Goal: Task Accomplishment & Management: Complete application form

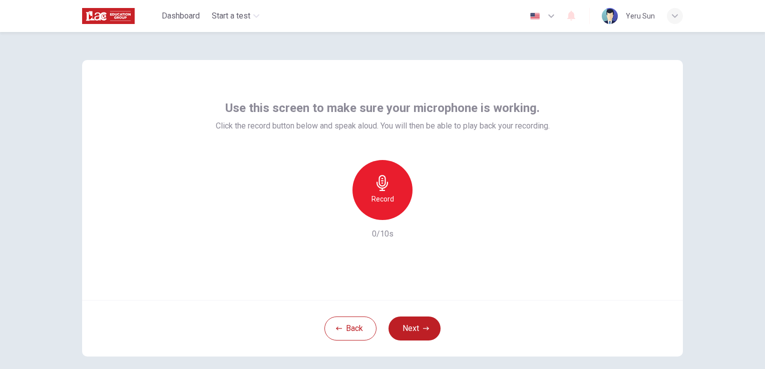
scroll to position [47, 0]
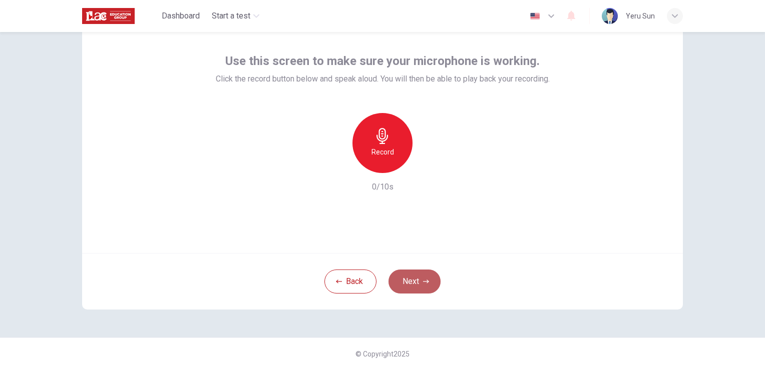
click at [419, 292] on button "Next" at bounding box center [414, 282] width 52 height 24
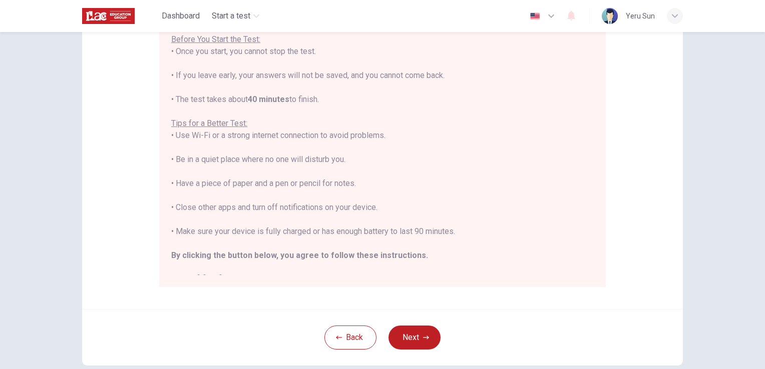
scroll to position [130, 0]
click at [427, 334] on button "Next" at bounding box center [414, 338] width 52 height 24
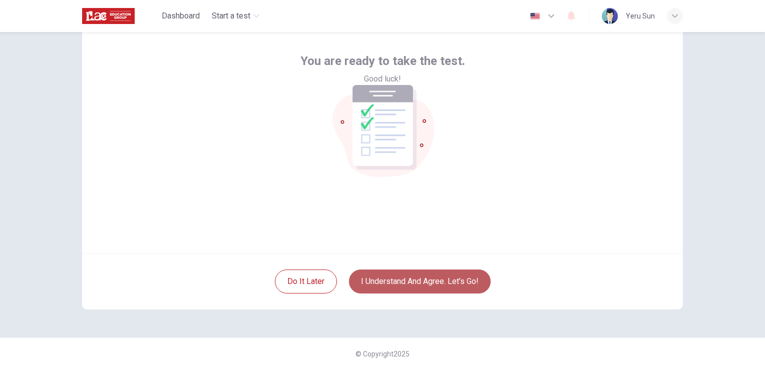
click at [416, 278] on button "I understand and agree. Let’s go!" at bounding box center [420, 282] width 142 height 24
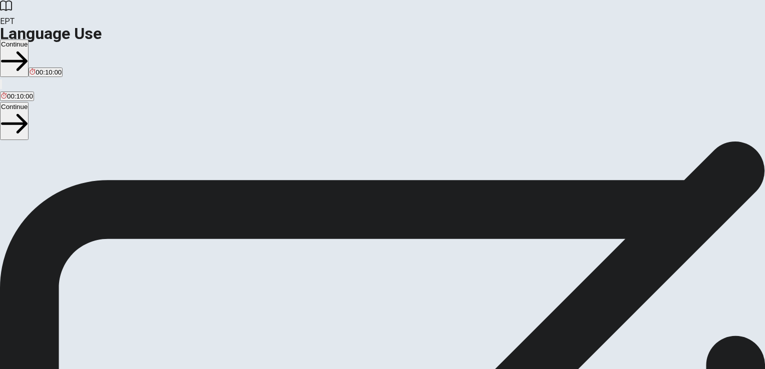
scroll to position [23, 0]
click at [29, 40] on button "Continue" at bounding box center [14, 59] width 29 height 38
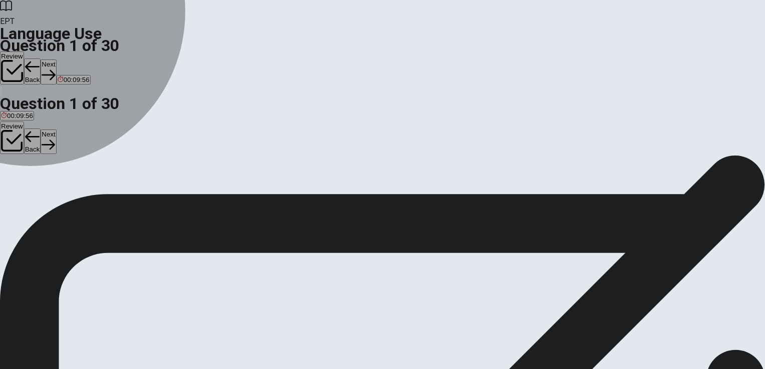
click at [29, 171] on span "sold" at bounding box center [23, 169] width 12 height 8
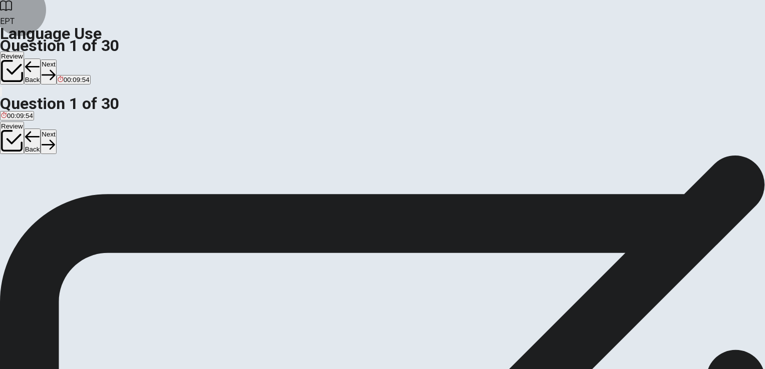
click at [56, 60] on button "Next" at bounding box center [49, 72] width 16 height 25
click at [11, 158] on div "A" at bounding box center [6, 162] width 10 height 8
click at [56, 60] on button "Next" at bounding box center [49, 72] width 16 height 25
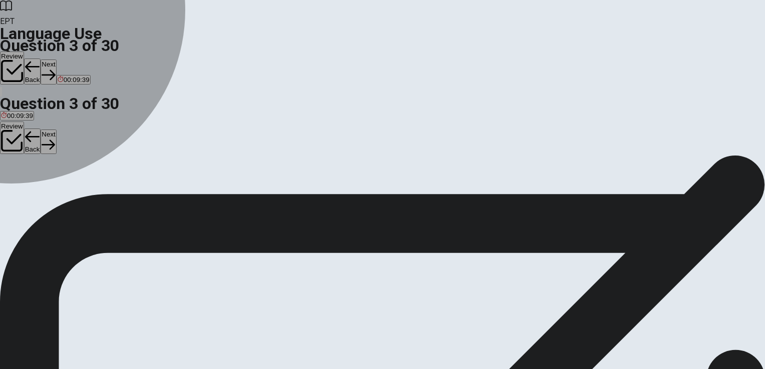
click at [88, 165] on div "C" at bounding box center [73, 162] width 30 height 8
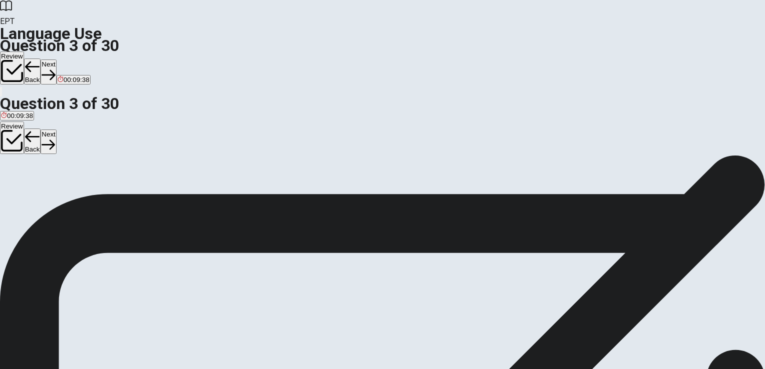
click at [56, 60] on button "Next" at bounding box center [49, 72] width 16 height 25
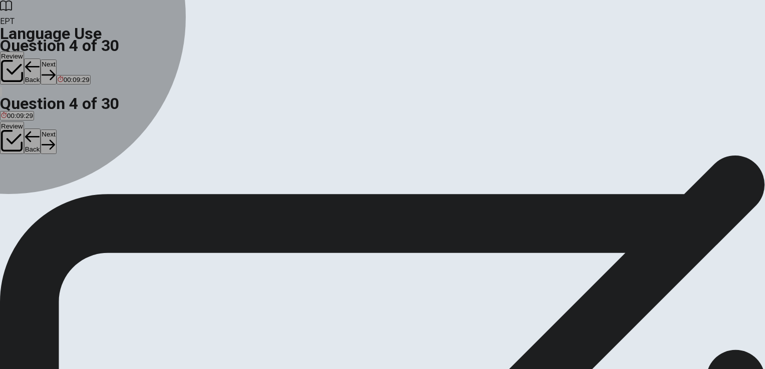
click at [73, 165] on div "D" at bounding box center [68, 162] width 9 height 8
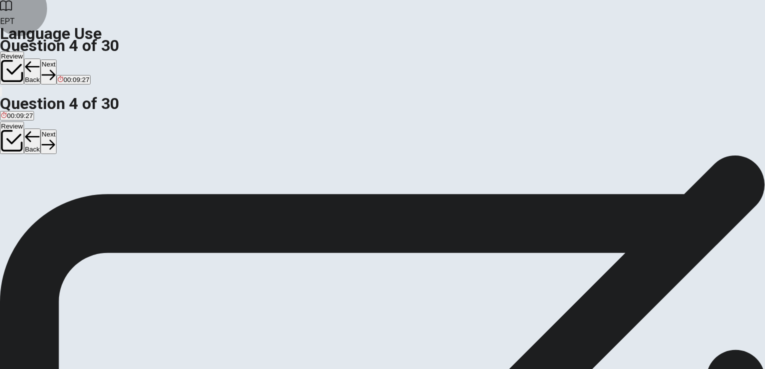
click at [56, 60] on button "Next" at bounding box center [49, 72] width 16 height 25
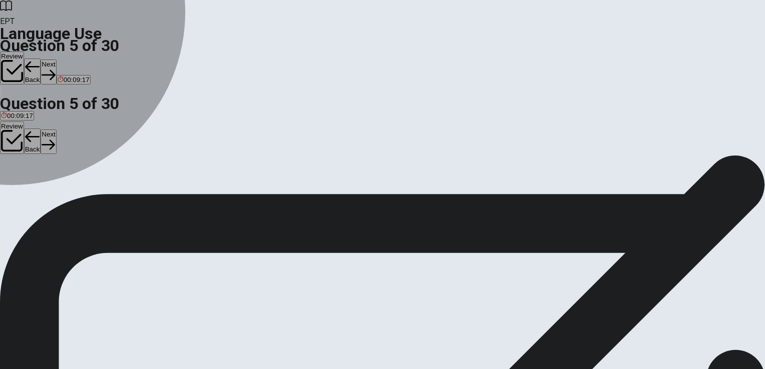
click at [64, 165] on div "D" at bounding box center [55, 162] width 18 height 8
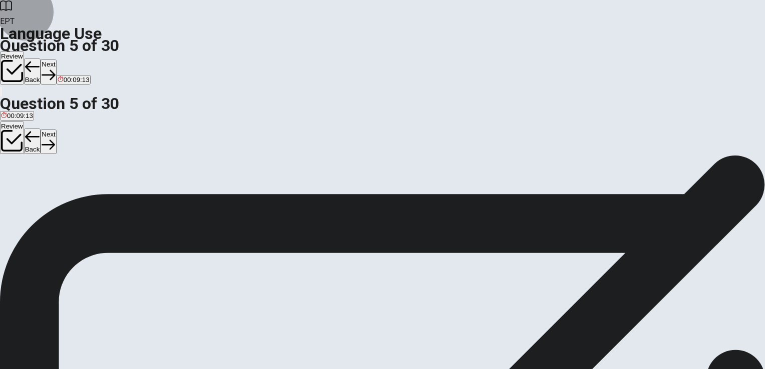
click at [56, 60] on button "Next" at bounding box center [49, 72] width 16 height 25
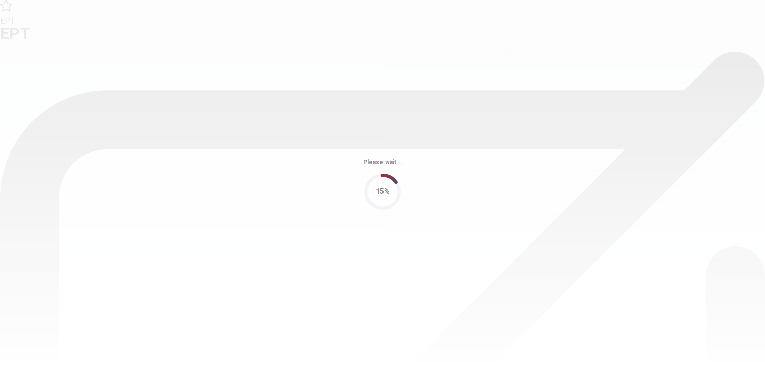
scroll to position [0, 0]
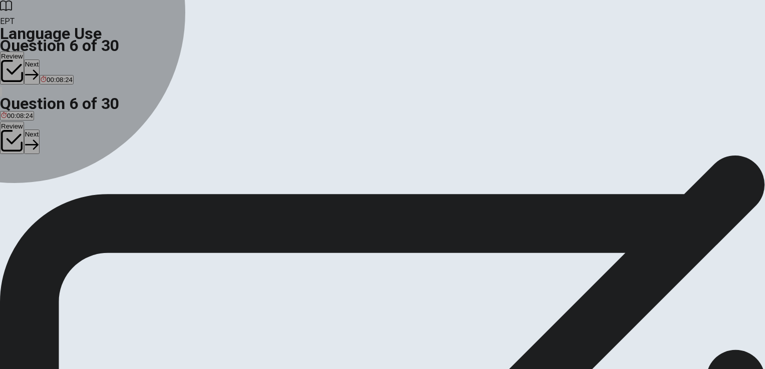
click at [67, 188] on div "D" at bounding box center [56, 184] width 24 height 8
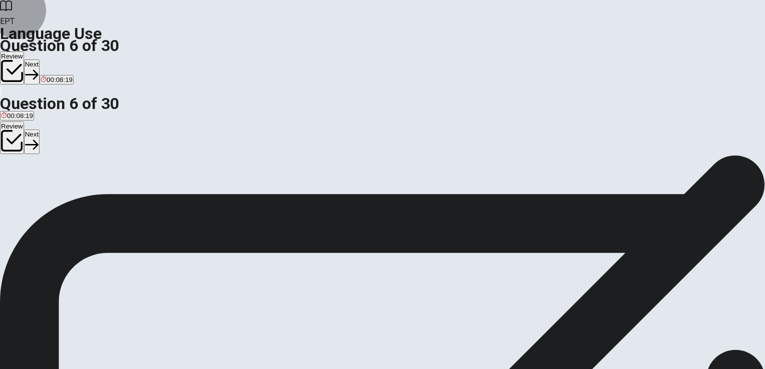
click at [40, 60] on button "Next" at bounding box center [32, 72] width 16 height 25
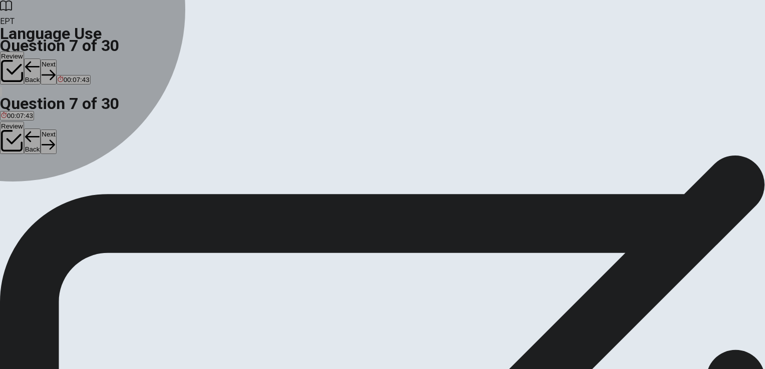
click at [84, 188] on div "D" at bounding box center [76, 184] width 15 height 8
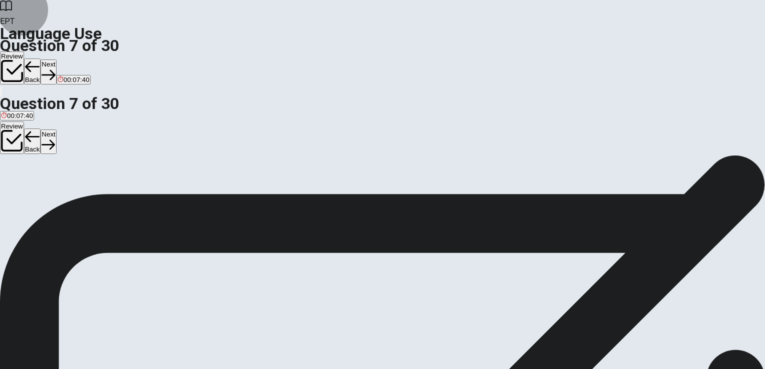
click at [56, 60] on button "Next" at bounding box center [49, 72] width 16 height 25
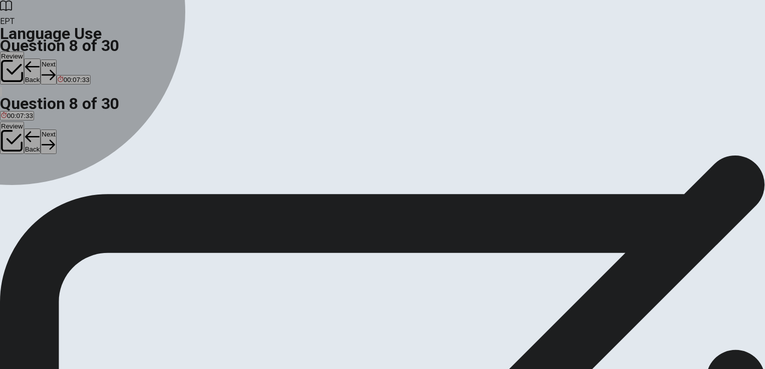
click at [68, 188] on div "C" at bounding box center [52, 184] width 34 height 8
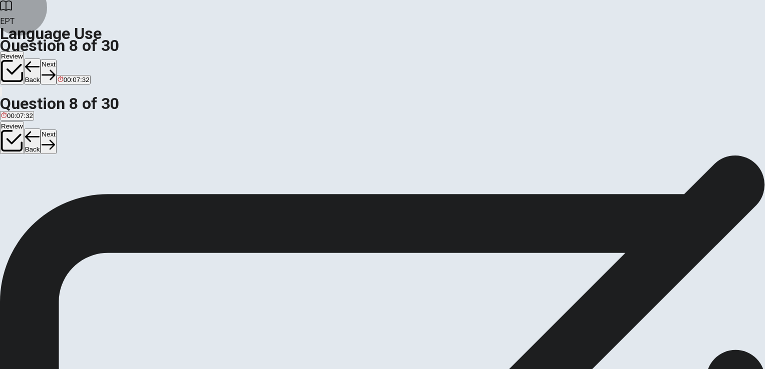
click at [56, 60] on button "Next" at bounding box center [49, 72] width 16 height 25
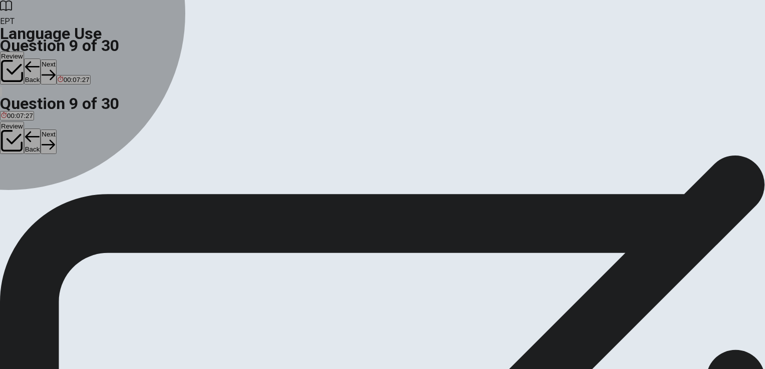
click at [17, 180] on div "A" at bounding box center [9, 184] width 16 height 8
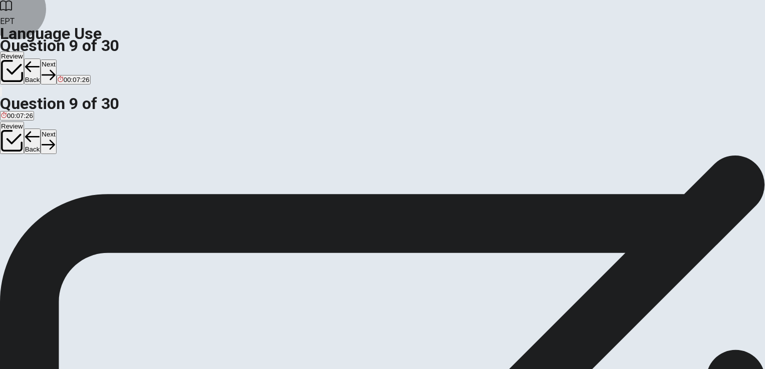
click at [56, 60] on button "Next" at bounding box center [49, 72] width 16 height 25
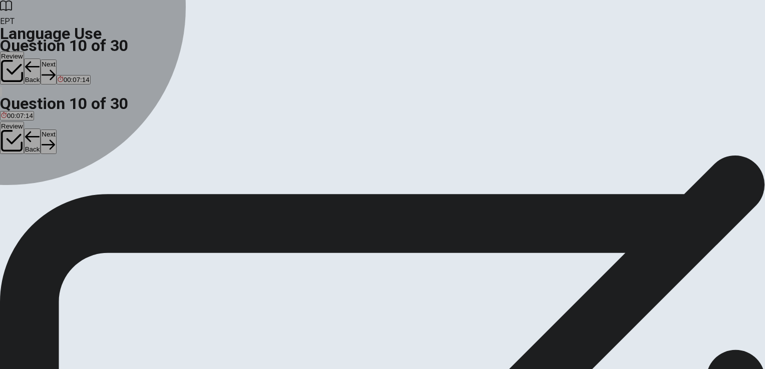
click at [57, 188] on div "C" at bounding box center [48, 184] width 20 height 8
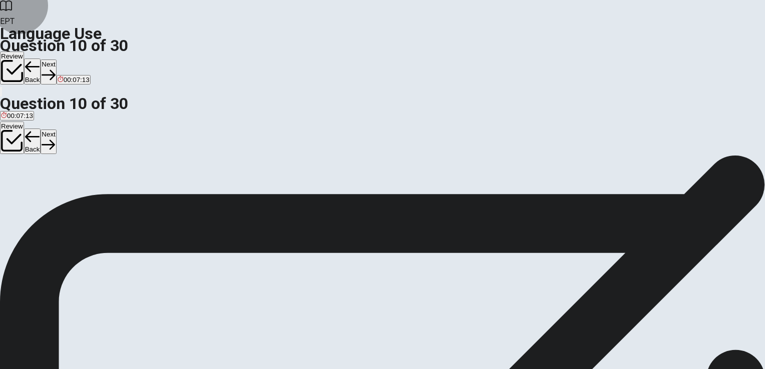
click at [56, 60] on button "Next" at bounding box center [49, 72] width 16 height 25
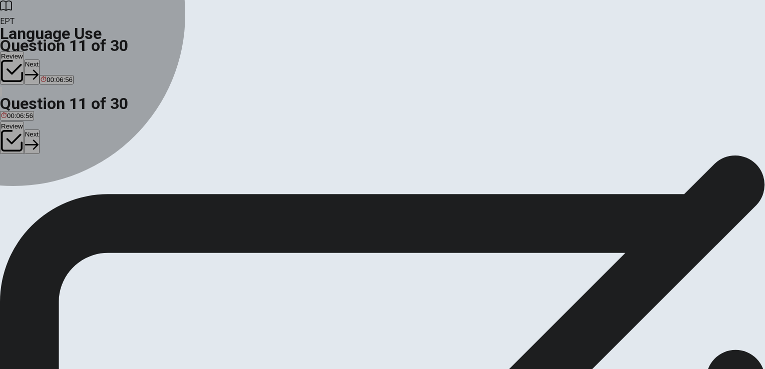
click at [71, 188] on div "B" at bounding box center [53, 184] width 36 height 8
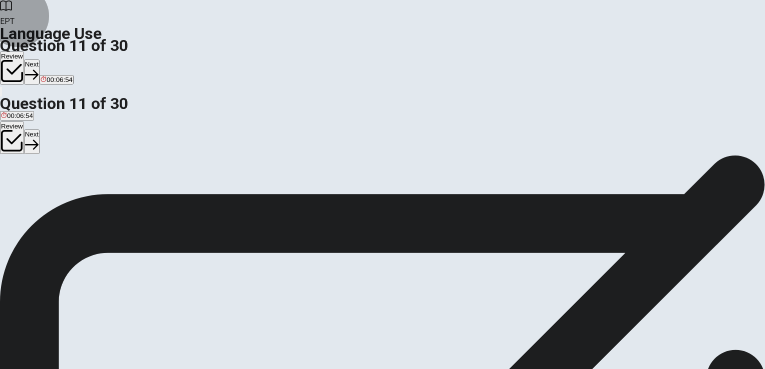
click at [40, 60] on button "Next" at bounding box center [32, 72] width 16 height 25
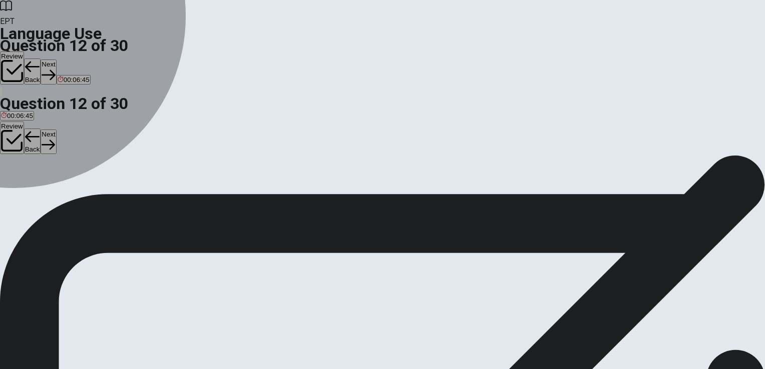
click at [122, 188] on div "D" at bounding box center [104, 184] width 38 height 8
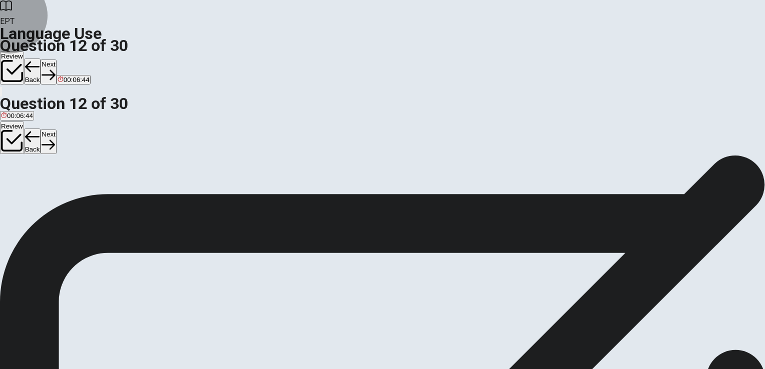
click at [56, 60] on button "Next" at bounding box center [49, 72] width 16 height 25
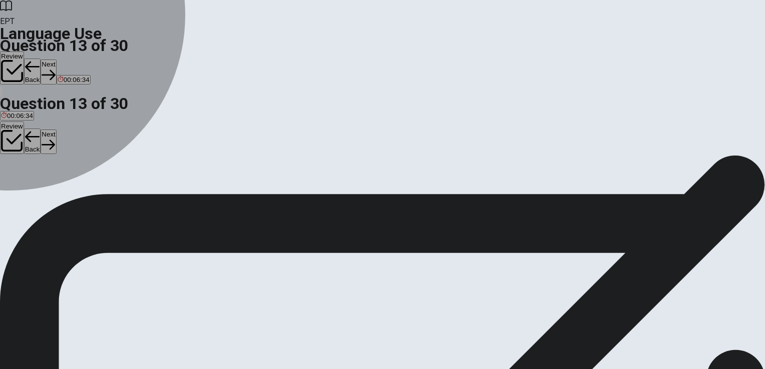
click at [12, 180] on div "A" at bounding box center [6, 184] width 11 height 8
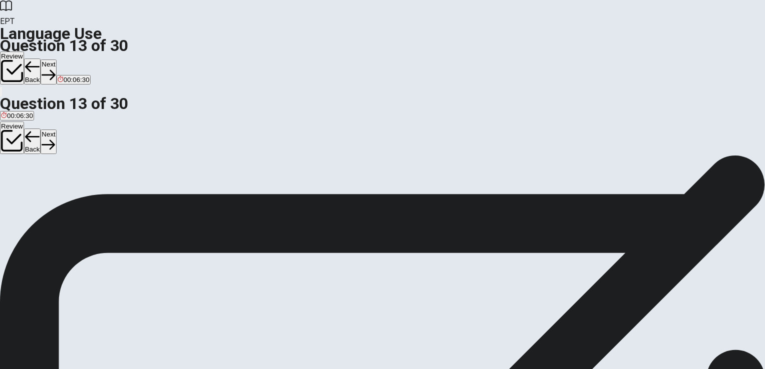
click at [56, 60] on button "Next" at bounding box center [49, 72] width 16 height 25
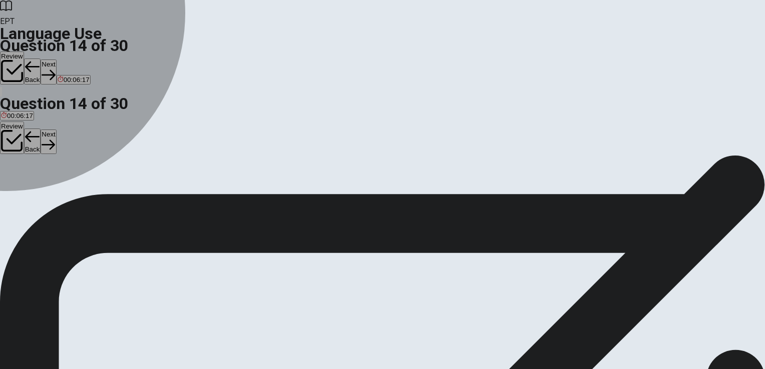
click at [67, 188] on div "B" at bounding box center [54, 184] width 25 height 8
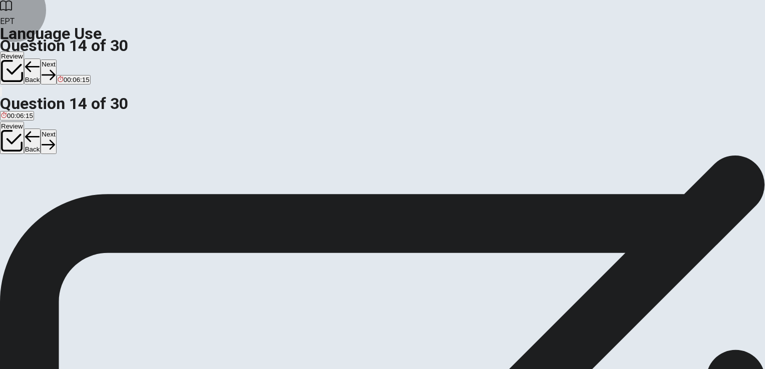
click at [56, 60] on button "Next" at bounding box center [49, 72] width 16 height 25
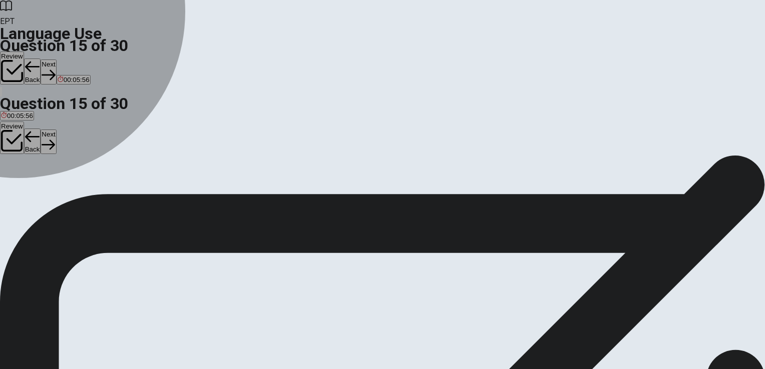
click at [48, 188] on div "B" at bounding box center [36, 184] width 24 height 8
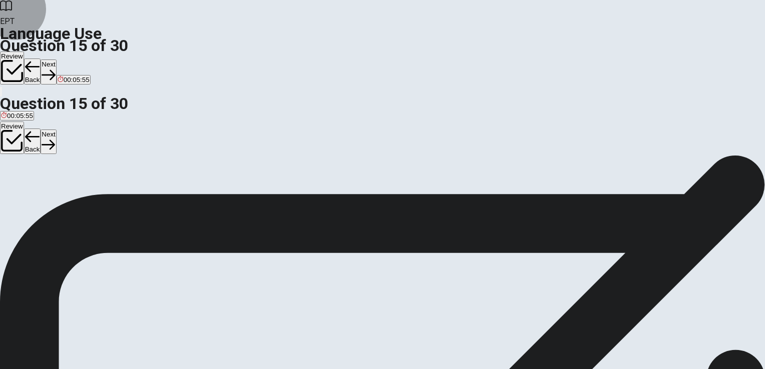
click at [56, 60] on button "Next" at bounding box center [49, 72] width 16 height 25
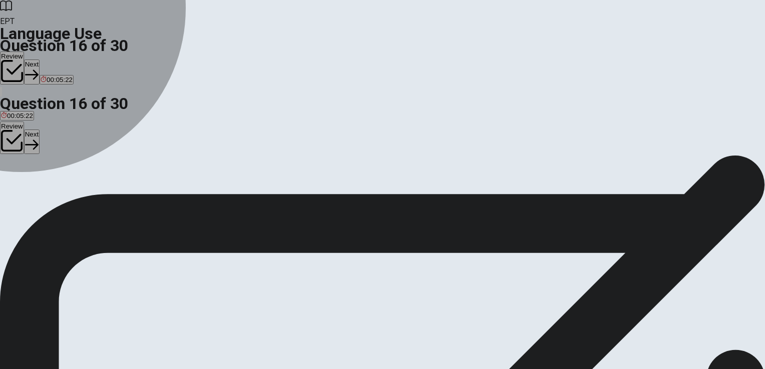
click at [88, 196] on button "D medicine" at bounding box center [74, 187] width 29 height 17
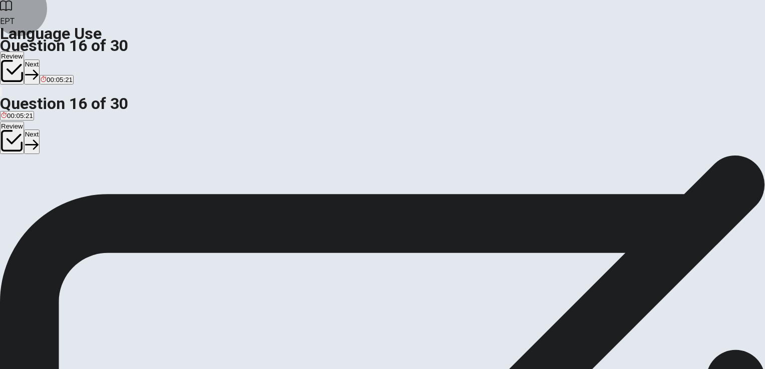
click at [40, 60] on button "Next" at bounding box center [32, 72] width 16 height 25
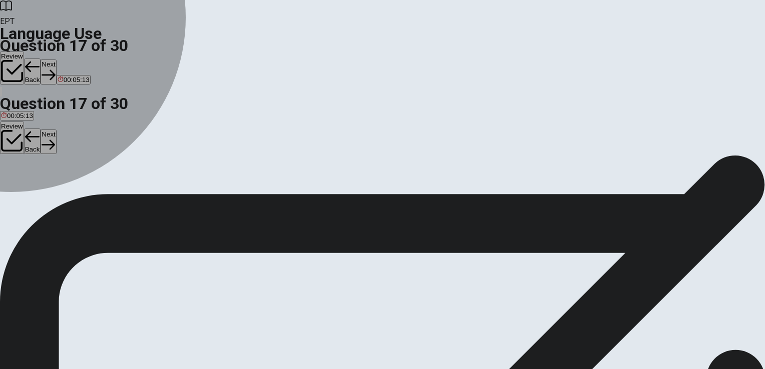
click at [50, 188] on div "C" at bounding box center [43, 184] width 13 height 8
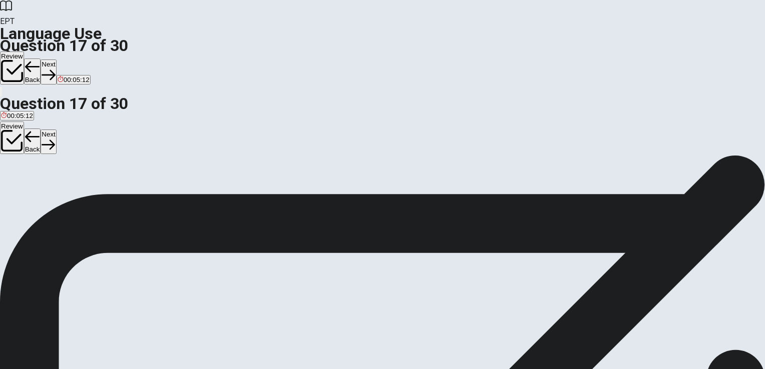
click at [56, 60] on button "Next" at bounding box center [49, 72] width 16 height 25
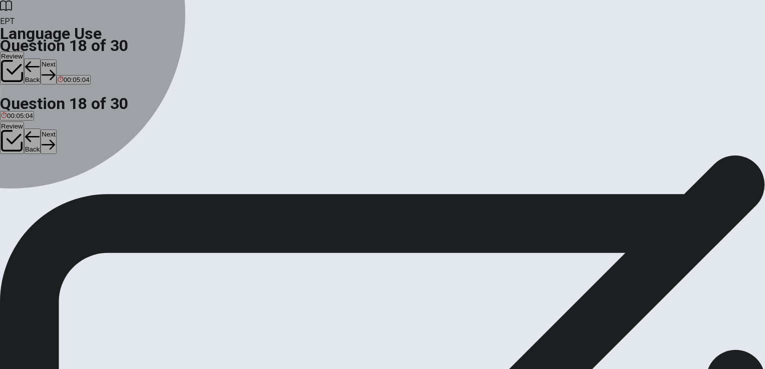
click at [49, 188] on div "C" at bounding box center [41, 184] width 15 height 8
click at [63, 188] on div "D" at bounding box center [57, 184] width 13 height 8
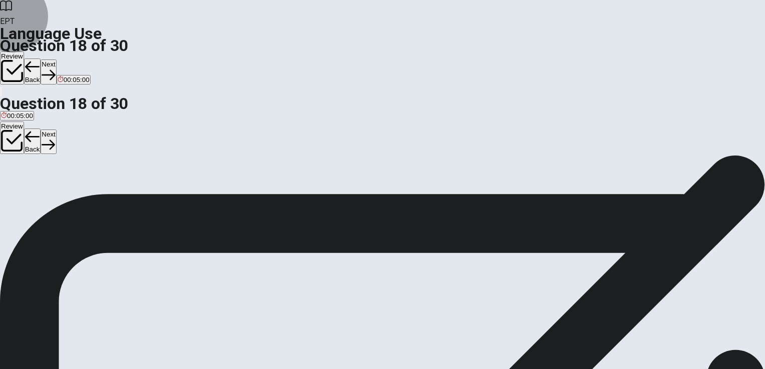
click at [56, 60] on button "Next" at bounding box center [49, 72] width 16 height 25
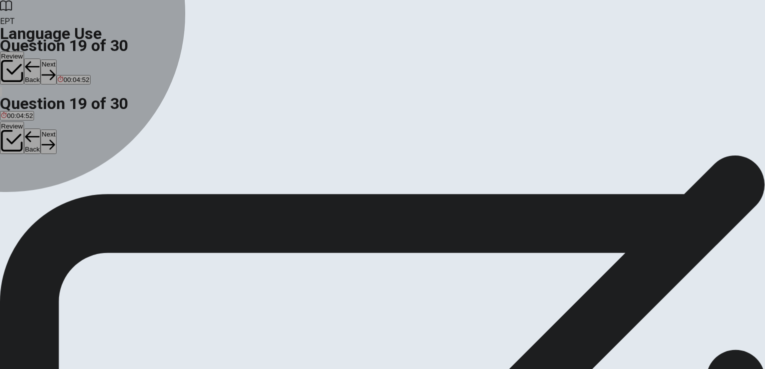
click at [57, 188] on div "C" at bounding box center [47, 184] width 20 height 8
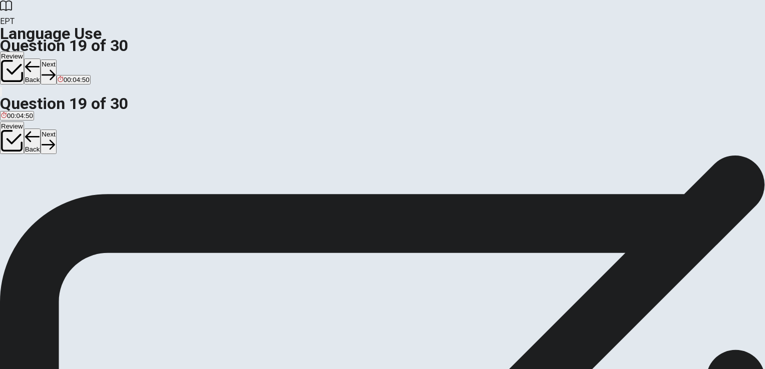
click at [56, 60] on button "Next" at bounding box center [49, 72] width 16 height 25
click at [41, 59] on button "Back" at bounding box center [32, 72] width 17 height 26
click at [56, 60] on button "Next" at bounding box center [49, 72] width 16 height 25
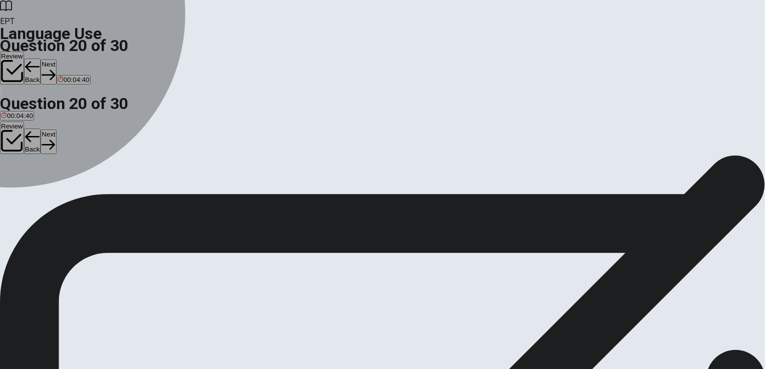
click at [17, 180] on div "A" at bounding box center [9, 184] width 16 height 8
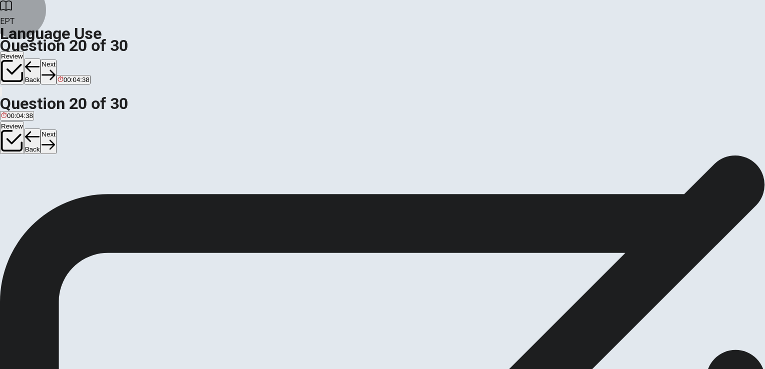
click at [56, 60] on button "Next" at bounding box center [49, 72] width 16 height 25
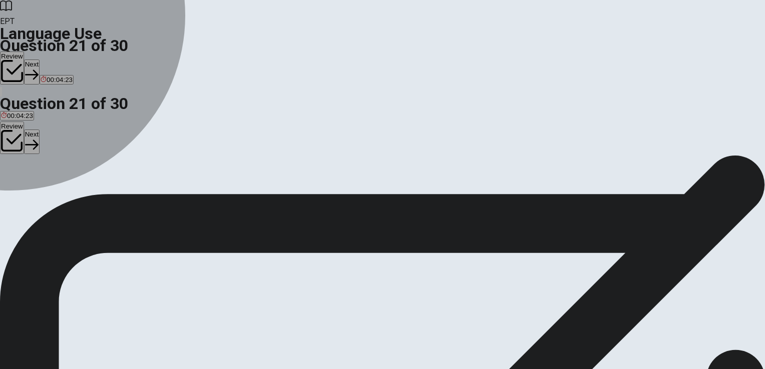
click at [68, 188] on div "D" at bounding box center [60, 184] width 16 height 8
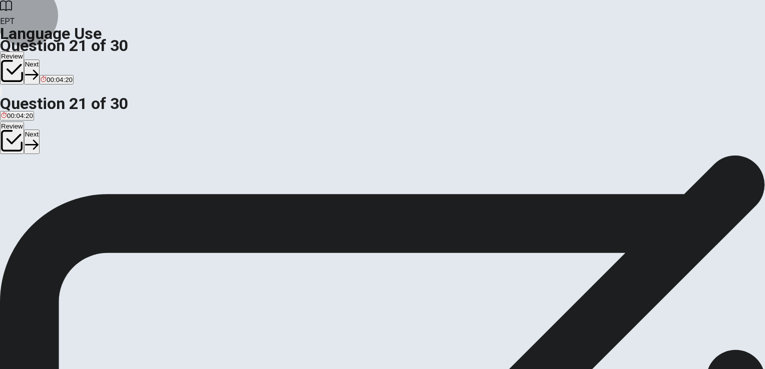
click at [40, 60] on button "Next" at bounding box center [32, 72] width 16 height 25
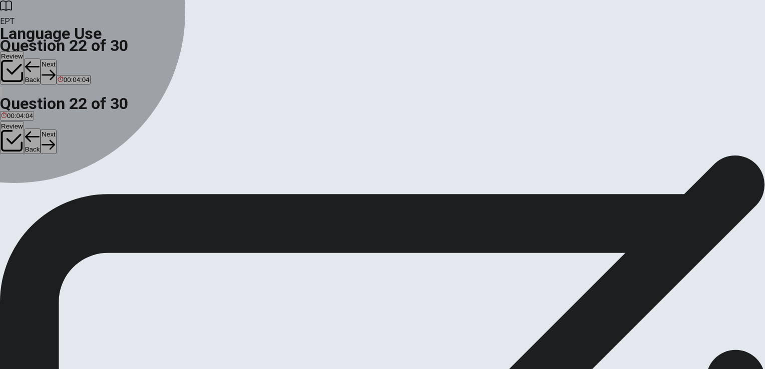
click at [43, 180] on div "A" at bounding box center [22, 184] width 42 height 8
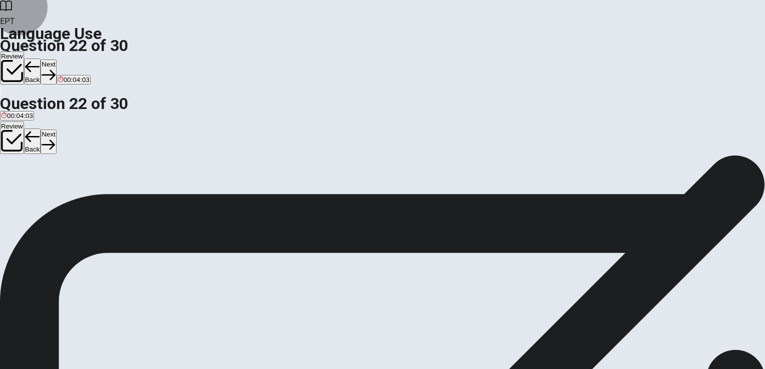
click at [56, 60] on button "Next" at bounding box center [49, 72] width 16 height 25
click at [34, 180] on div "A" at bounding box center [17, 184] width 33 height 8
click at [56, 60] on button "Next" at bounding box center [49, 72] width 16 height 25
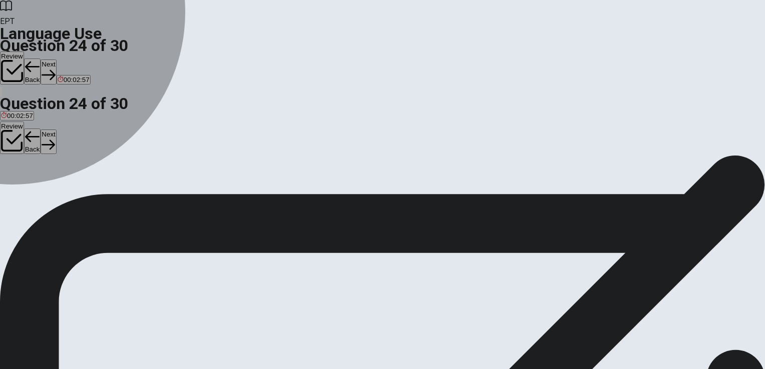
click at [62, 188] on div "C" at bounding box center [54, 184] width 16 height 8
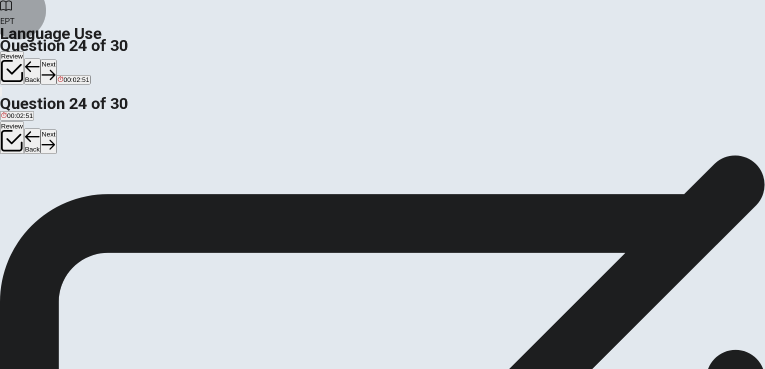
click at [56, 60] on button "Next" at bounding box center [49, 72] width 16 height 25
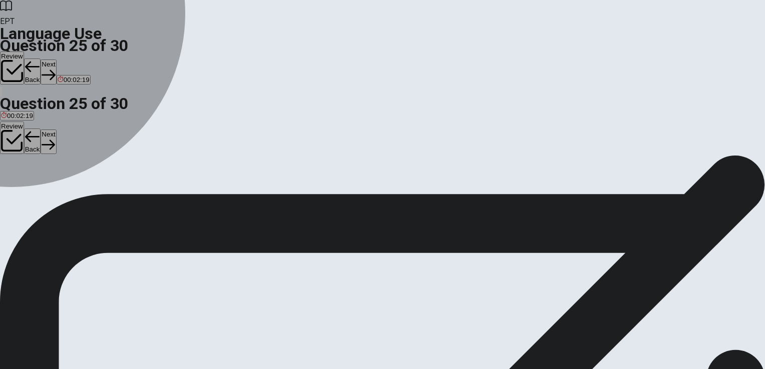
click at [233, 188] on div "D" at bounding box center [199, 184] width 68 height 8
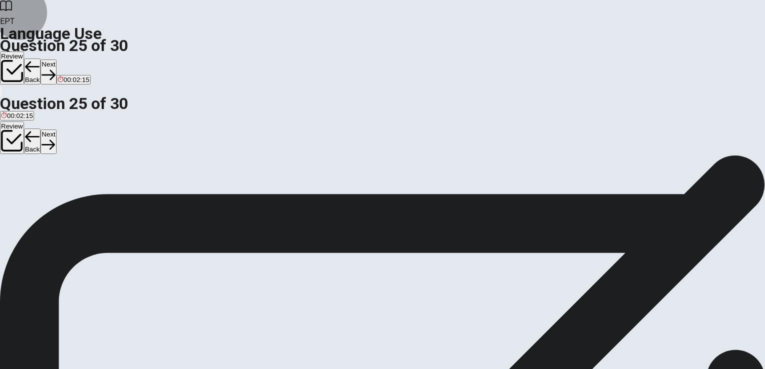
click at [56, 60] on button "Next" at bounding box center [49, 72] width 16 height 25
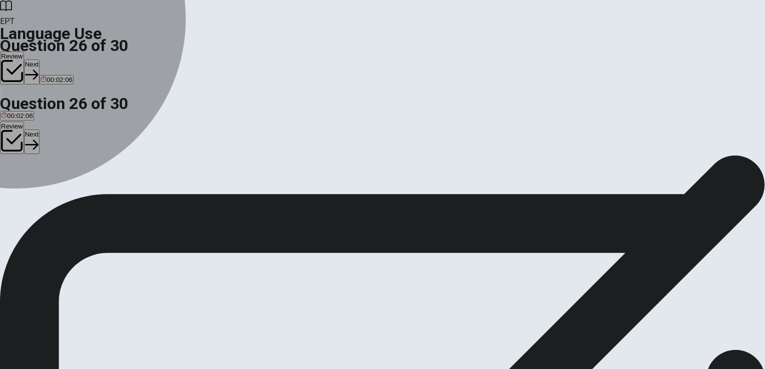
click at [71, 196] on button "C seen" at bounding box center [63, 187] width 17 height 17
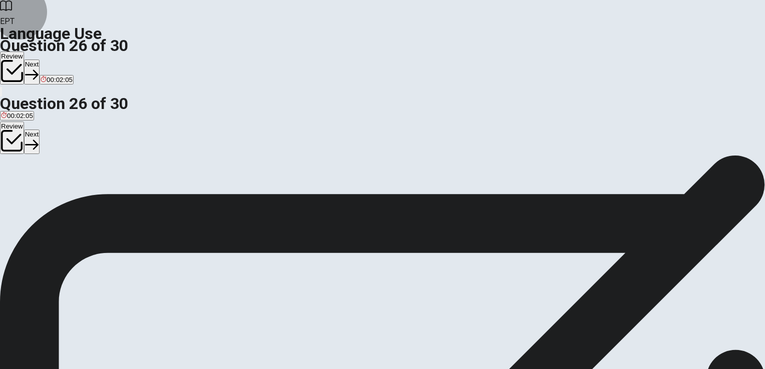
click at [40, 60] on button "Next" at bounding box center [32, 72] width 16 height 25
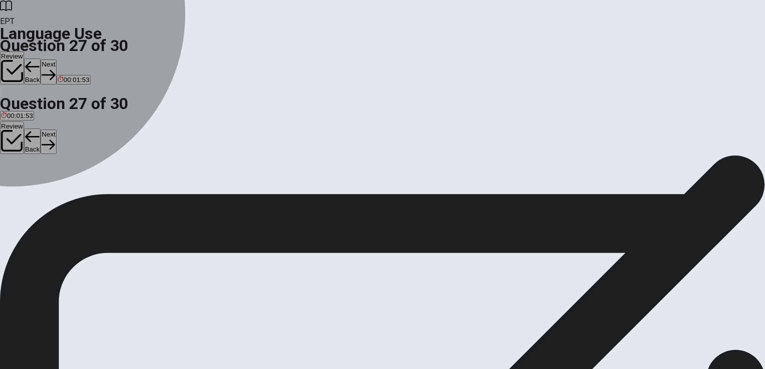
click at [73, 188] on div "D" at bounding box center [65, 184] width 15 height 8
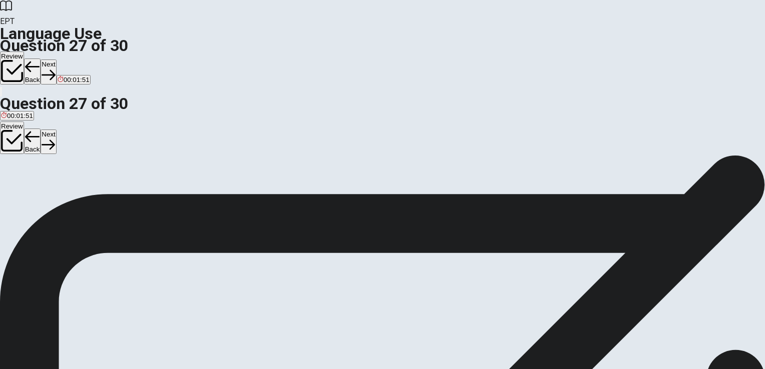
click at [56, 60] on button "Next" at bounding box center [49, 72] width 16 height 25
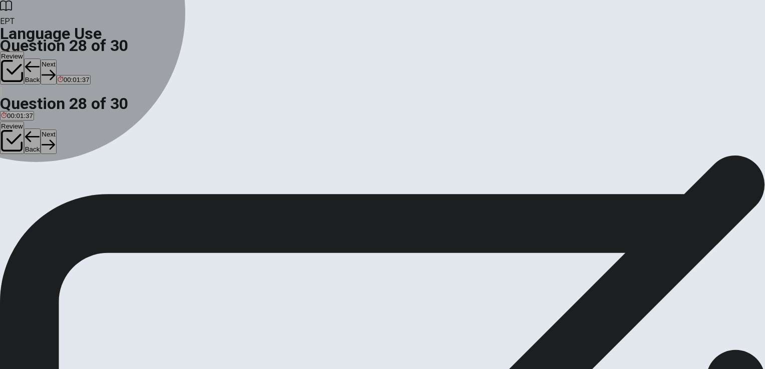
click at [53, 195] on span "long-lasting" at bounding box center [36, 192] width 34 height 8
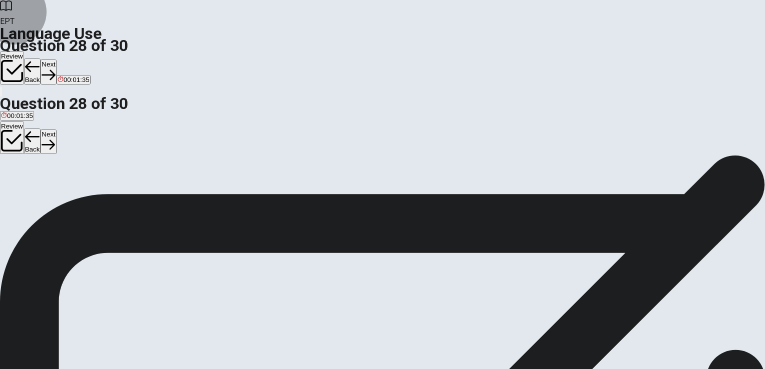
click at [56, 60] on button "Next" at bounding box center [49, 72] width 16 height 25
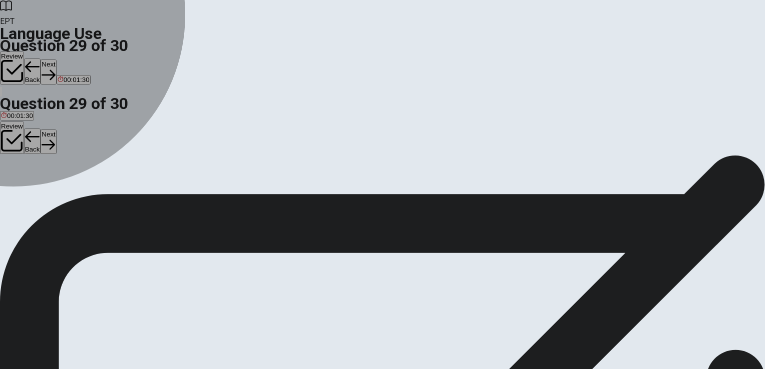
click at [107, 188] on div "C" at bounding box center [86, 184] width 42 height 8
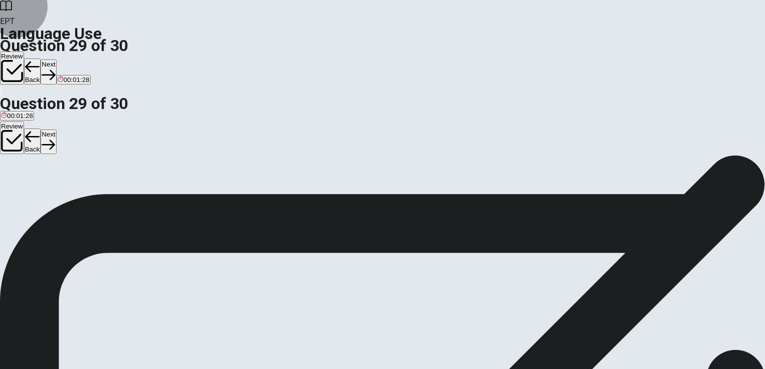
click at [56, 60] on button "Next" at bounding box center [49, 72] width 16 height 25
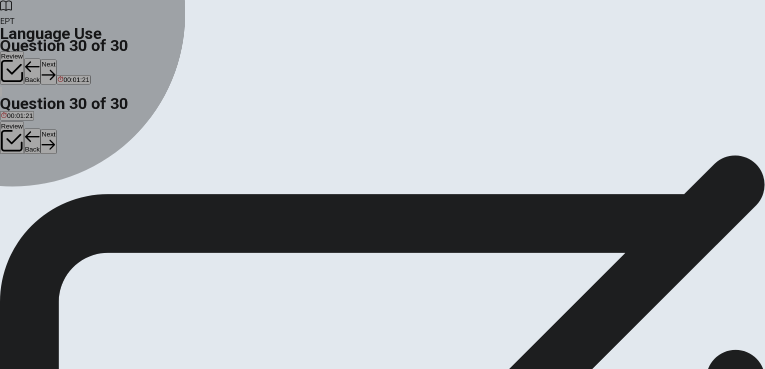
click at [49, 188] on div "B" at bounding box center [33, 184] width 31 height 8
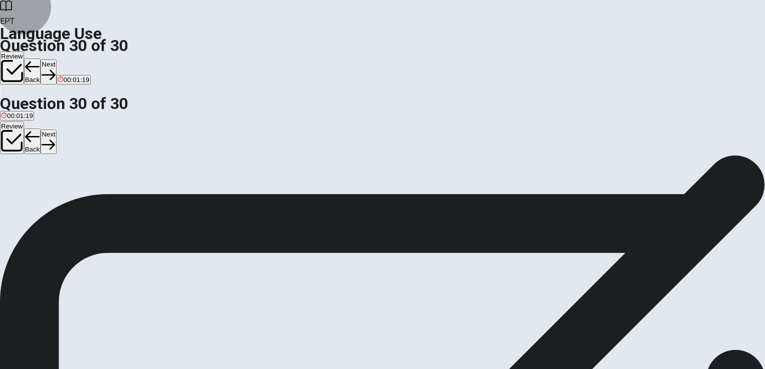
click at [56, 60] on button "Next" at bounding box center [49, 72] width 16 height 25
click at [24, 52] on button "Review" at bounding box center [12, 68] width 24 height 33
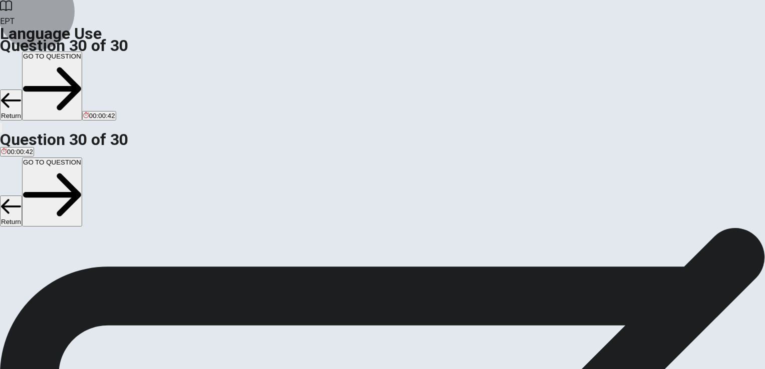
click at [22, 90] on button "Return" at bounding box center [11, 105] width 22 height 31
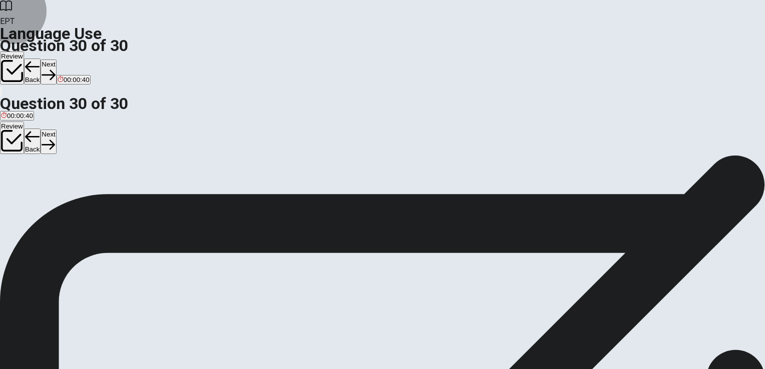
click at [40, 60] on icon "button" at bounding box center [32, 67] width 15 height 15
click at [23, 60] on icon "button" at bounding box center [12, 71] width 22 height 22
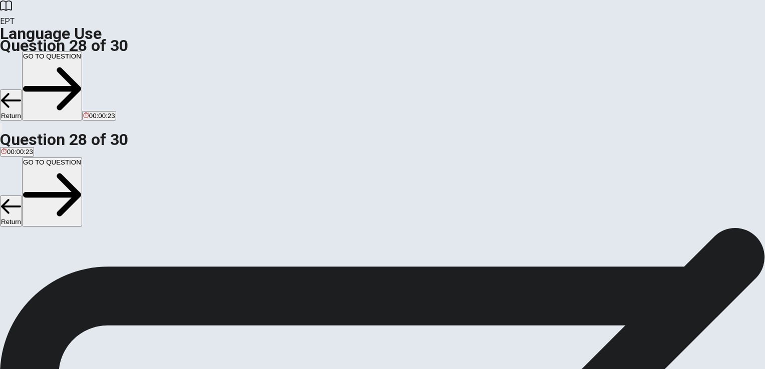
scroll to position [182, 0]
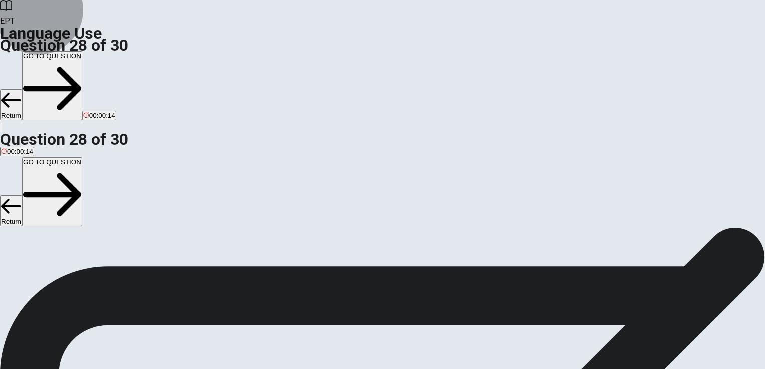
click at [82, 52] on button "GO TO QUESTION" at bounding box center [52, 86] width 60 height 69
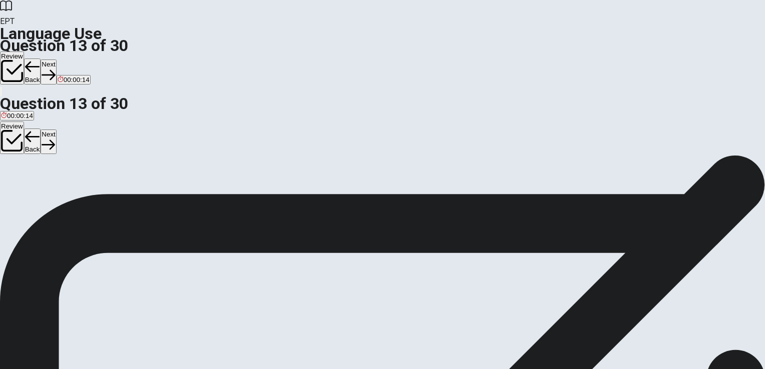
scroll to position [82, 0]
click at [24, 52] on button "Review" at bounding box center [12, 68] width 24 height 33
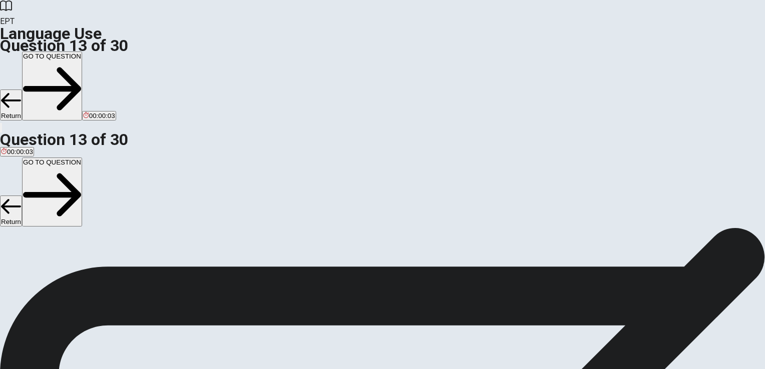
scroll to position [292, 0]
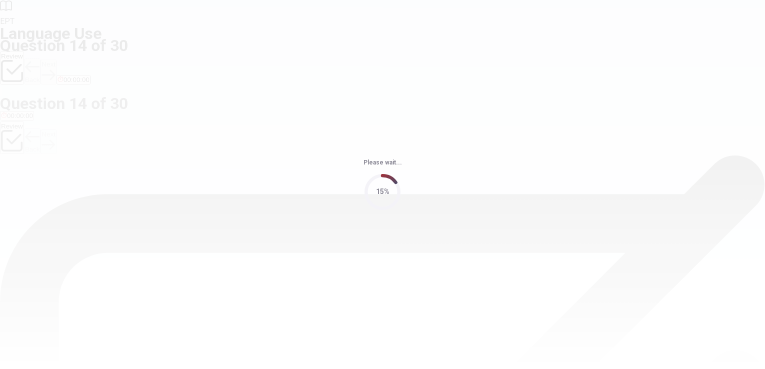
scroll to position [0, 0]
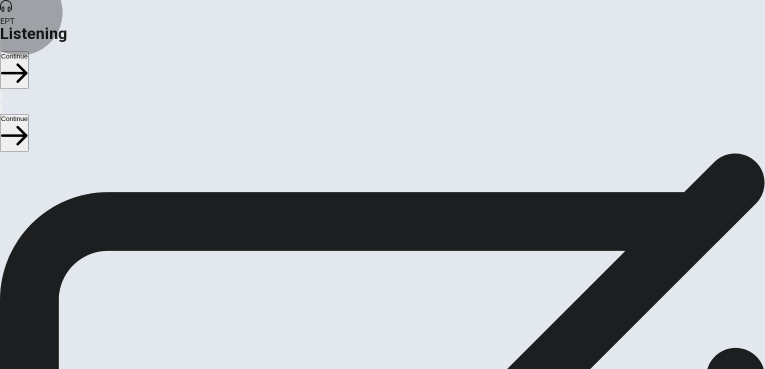
click at [29, 52] on button "Continue" at bounding box center [14, 71] width 29 height 38
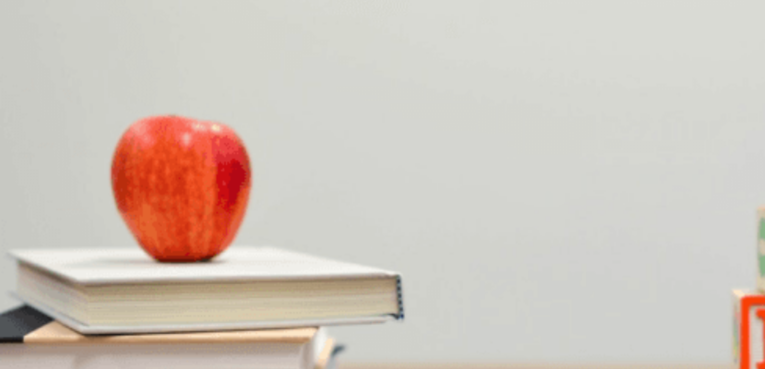
scroll to position [271, 0]
click at [181, 232] on div "C" at bounding box center [147, 236] width 70 height 8
click at [134, 316] on div "D" at bounding box center [118, 320] width 31 height 8
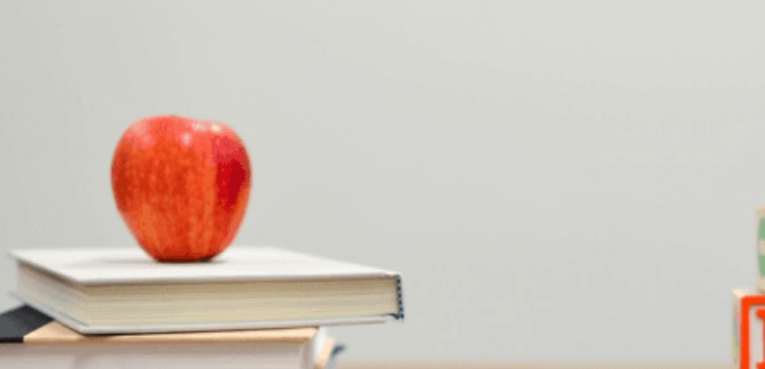
click at [45, 358] on div "B" at bounding box center [34, 362] width 21 height 8
click at [46, 357] on button "B [DATE]" at bounding box center [34, 365] width 23 height 17
click at [148, 198] on div "D" at bounding box center [120, 194] width 55 height 8
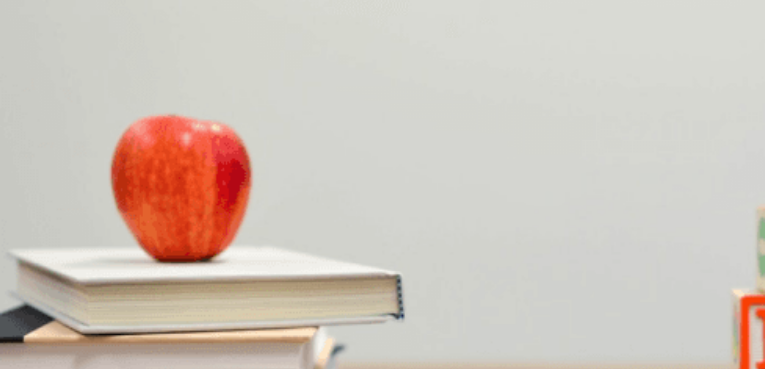
scroll to position [502, 0]
click at [43, 274] on div "A" at bounding box center [22, 278] width 42 height 8
click at [23, 357] on button "A [DATE]" at bounding box center [11, 365] width 23 height 17
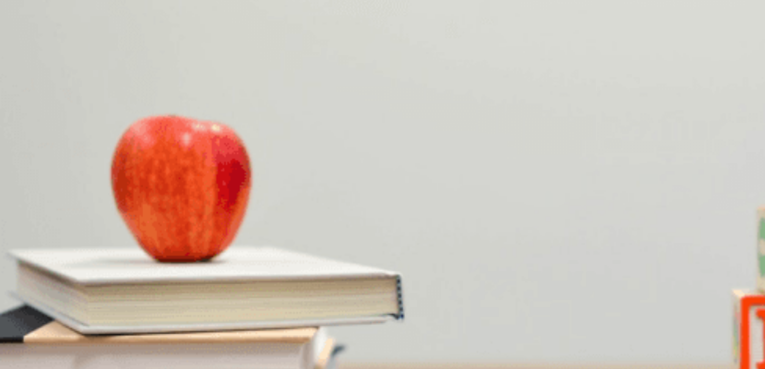
click at [29, 52] on button "Continue" at bounding box center [14, 71] width 29 height 38
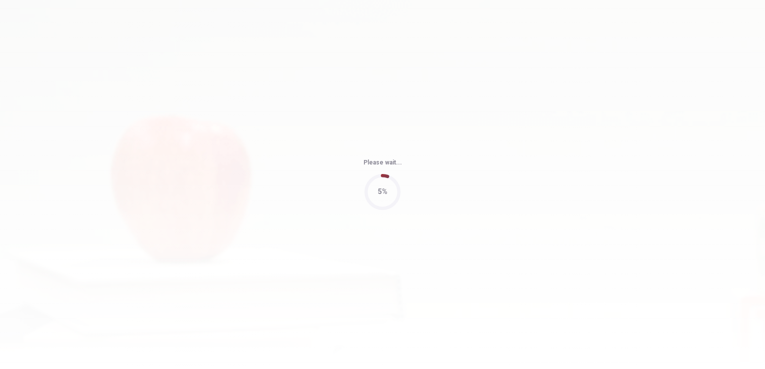
type input "70"
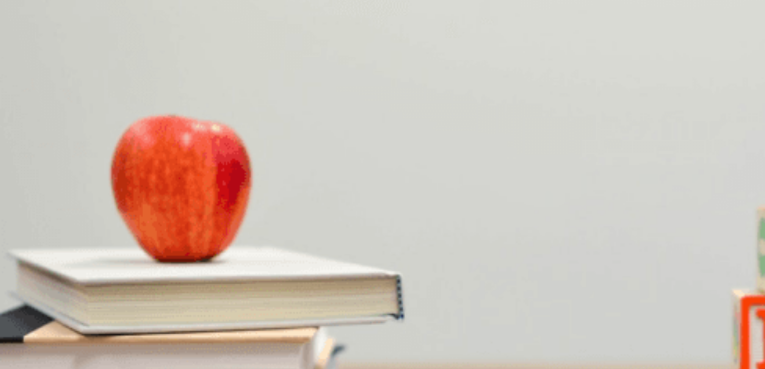
scroll to position [285, 0]
click at [350, 232] on div "D" at bounding box center [316, 236] width 108 height 8
click at [34, 353] on div "B" at bounding box center [27, 357] width 13 height 8
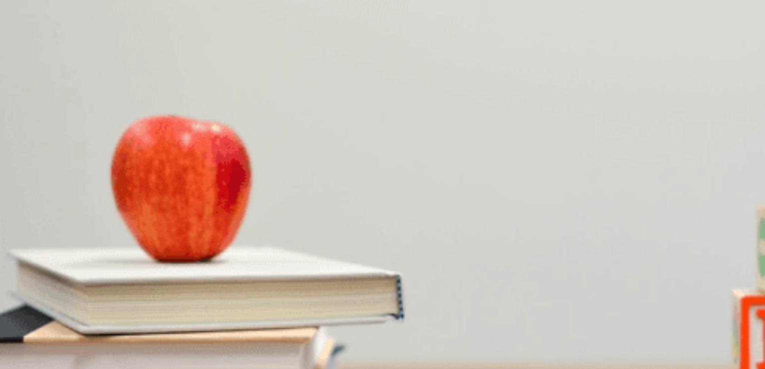
scroll to position [456, 0]
click at [201, 270] on div "C" at bounding box center [179, 273] width 44 height 8
click at [350, 311] on div "D" at bounding box center [281, 315] width 141 height 8
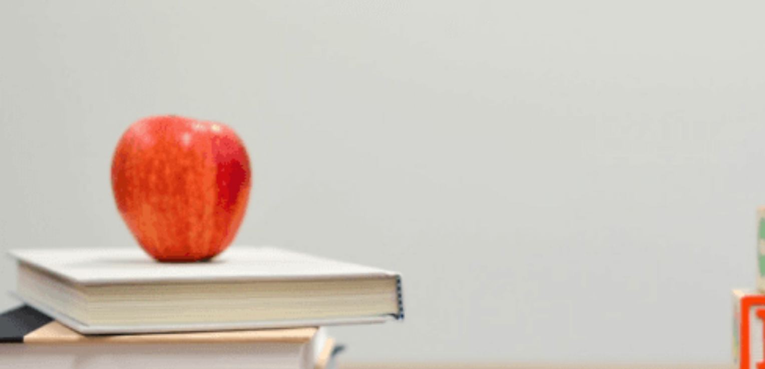
click at [237, 192] on div "C" at bounding box center [197, 189] width 79 height 8
click at [29, 52] on button "Continue" at bounding box center [14, 71] width 29 height 38
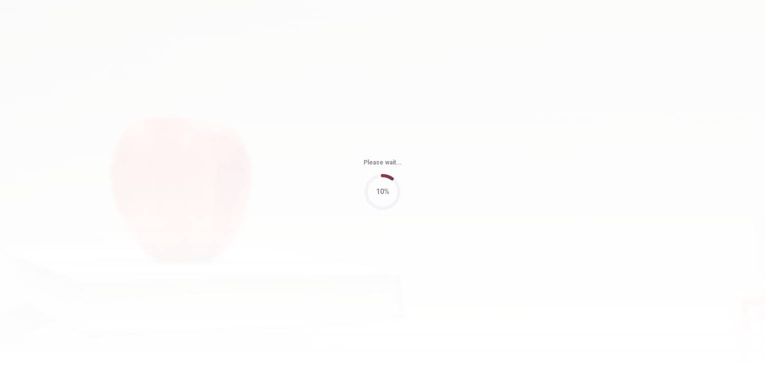
type input "75"
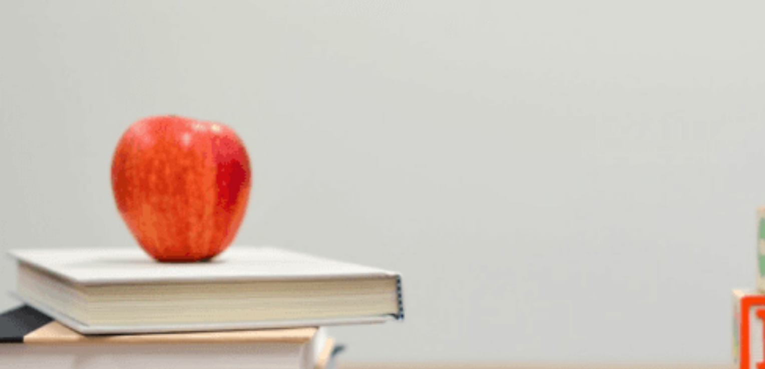
click at [150, 174] on div "D" at bounding box center [134, 171] width 31 height 8
click at [137, 209] on div "B" at bounding box center [90, 213] width 94 height 8
click at [132, 251] on div "B" at bounding box center [93, 255] width 77 height 8
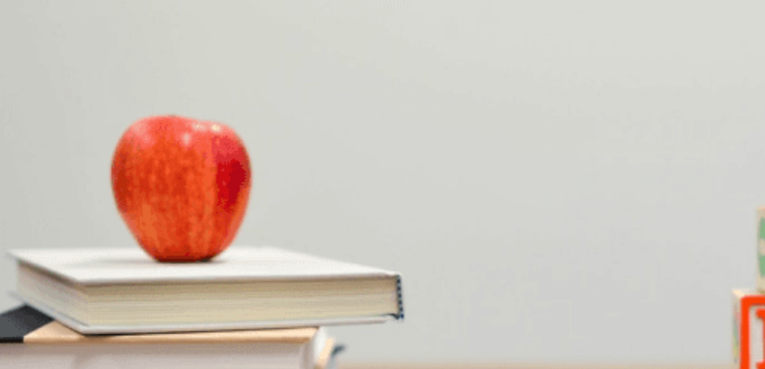
scroll to position [724, 0]
click at [165, 293] on div "C" at bounding box center [130, 297] width 70 height 8
click at [132, 335] on div "B" at bounding box center [90, 339] width 83 height 8
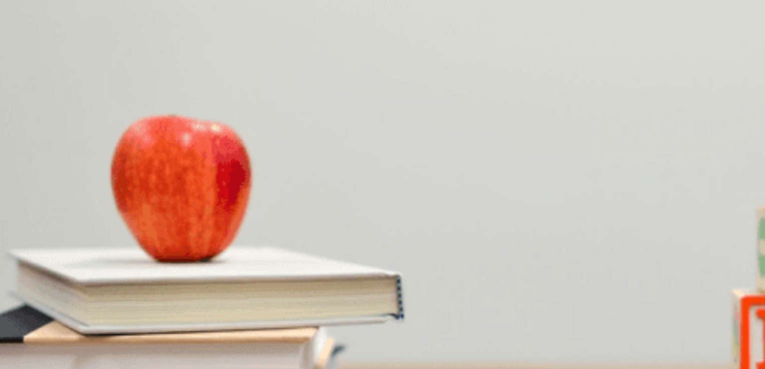
click at [29, 52] on button "Continue" at bounding box center [14, 71] width 29 height 38
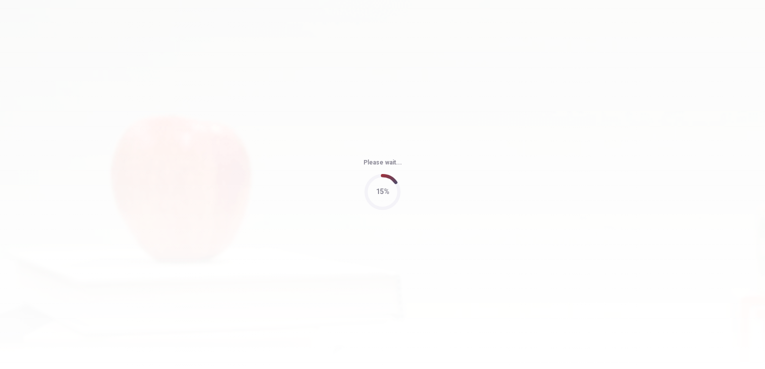
type input "74"
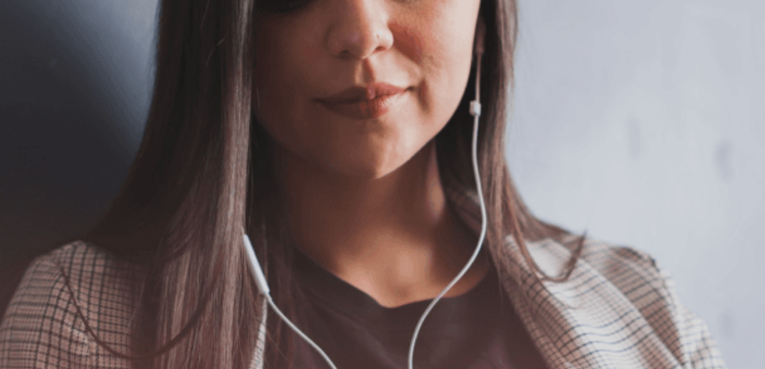
scroll to position [5, 0]
click at [29, 52] on button "Continue" at bounding box center [14, 71] width 29 height 38
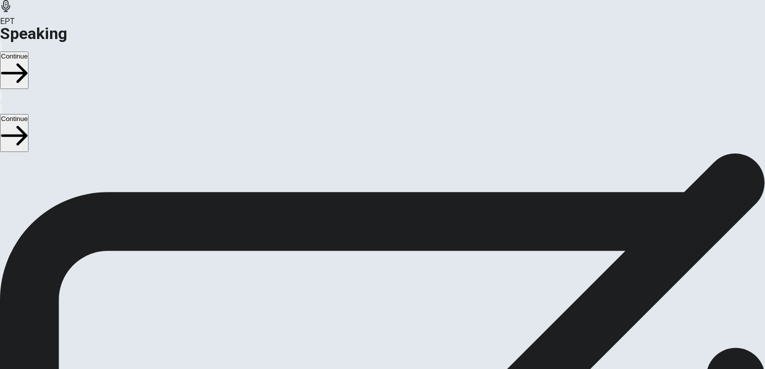
click at [370, 356] on icon "Play Audio" at bounding box center [370, 356] width 0 height 0
click at [397, 314] on icon at bounding box center [382, 329] width 30 height 30
click at [369, 349] on button "Record Again" at bounding box center [368, 354] width 2 height 10
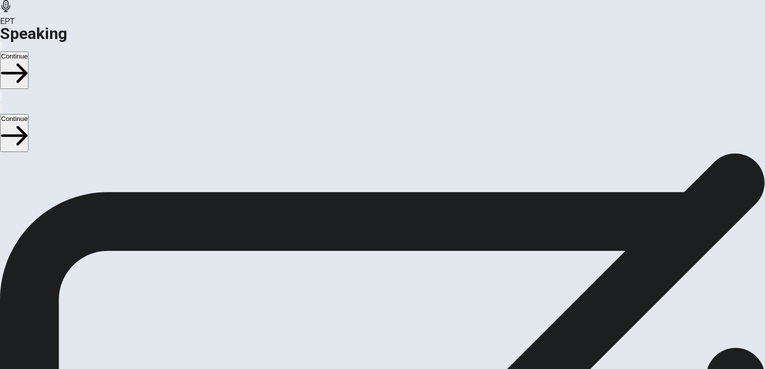
click at [381, 356] on icon "Play Audio" at bounding box center [376, 362] width 10 height 12
click at [368, 273] on icon "Record Again" at bounding box center [368, 273] width 0 height 0
click at [400, 341] on span "Stop Recording" at bounding box center [383, 352] width 36 height 22
click at [370, 273] on icon "Play Audio" at bounding box center [370, 273] width 0 height 0
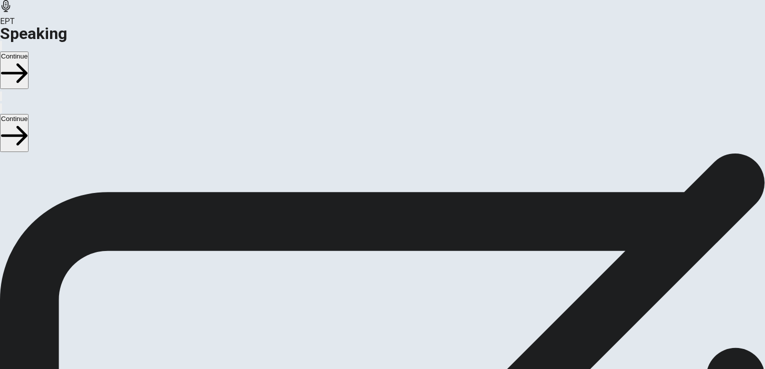
click at [389, 231] on icon at bounding box center [378, 246] width 22 height 30
click at [397, 231] on div at bounding box center [382, 248] width 30 height 34
click at [368, 273] on icon "Record Again" at bounding box center [368, 273] width 0 height 0
click at [400, 341] on span "Stop Recording" at bounding box center [383, 352] width 36 height 22
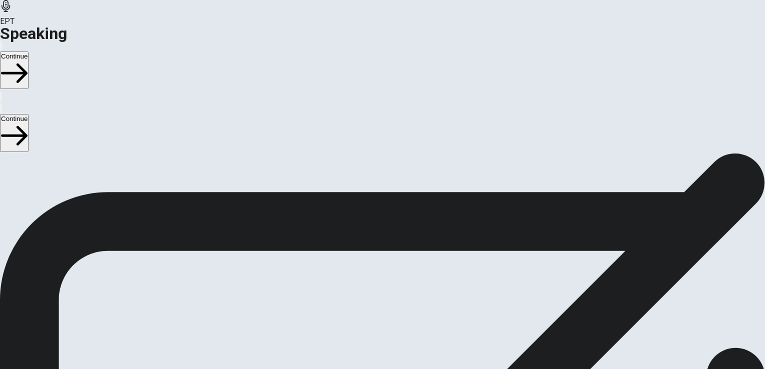
click at [368, 273] on icon "Record Again" at bounding box center [368, 273] width 0 height 0
click at [394, 301] on icon at bounding box center [382, 319] width 26 height 36
click at [381, 273] on icon "Play Audio" at bounding box center [376, 279] width 10 height 12
click at [370, 273] on icon "Play Audio" at bounding box center [370, 273] width 0 height 0
click at [382, 273] on icon "Pause Audio" at bounding box center [376, 279] width 11 height 12
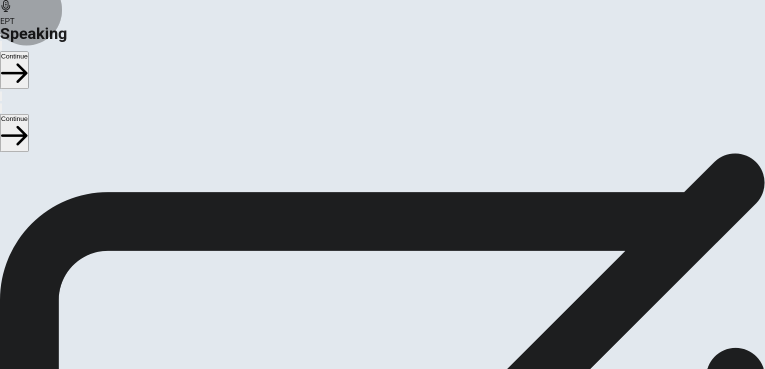
click at [29, 52] on button "Continue" at bounding box center [14, 71] width 29 height 38
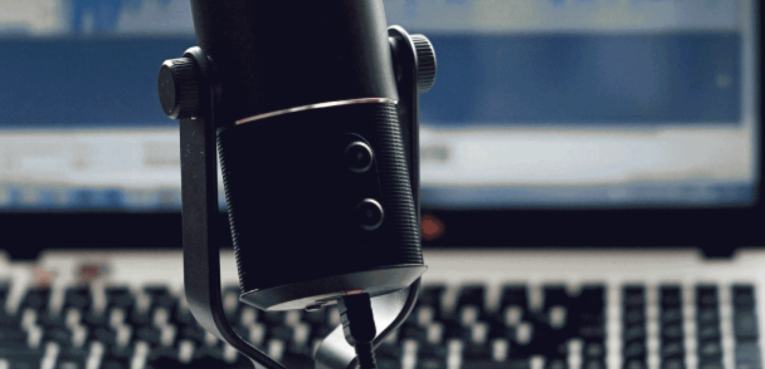
click at [29, 52] on button "Continue" at bounding box center [14, 71] width 29 height 38
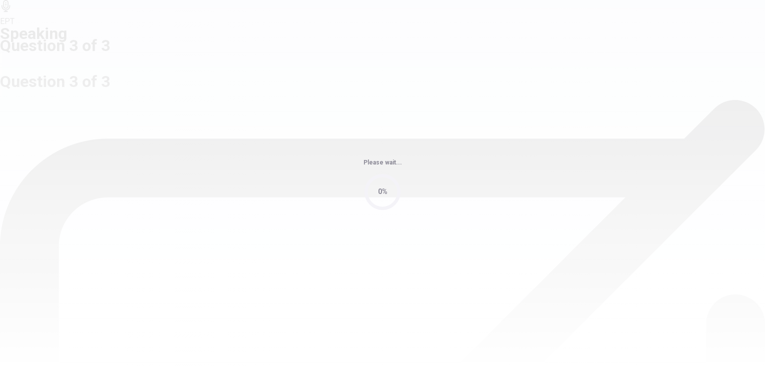
scroll to position [0, 0]
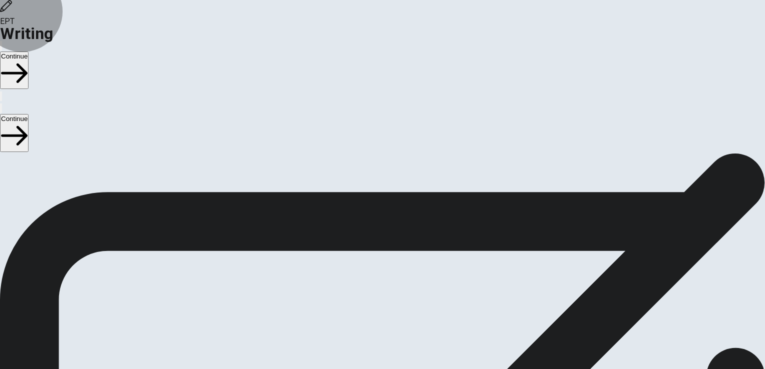
click at [29, 52] on button "Continue" at bounding box center [14, 71] width 29 height 38
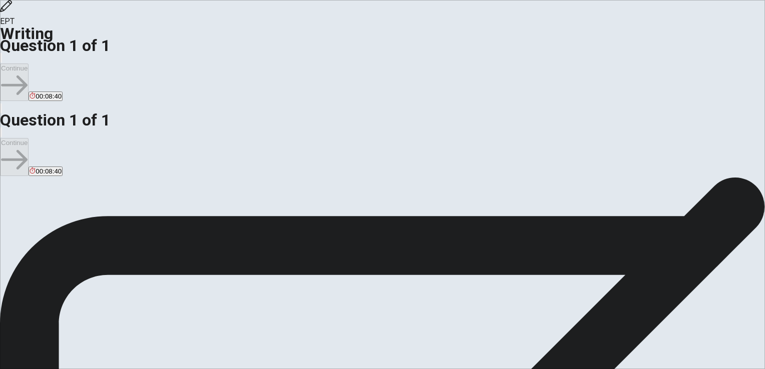
type textarea "W"
type textarea "x"
type textarea "Wh"
type textarea "x"
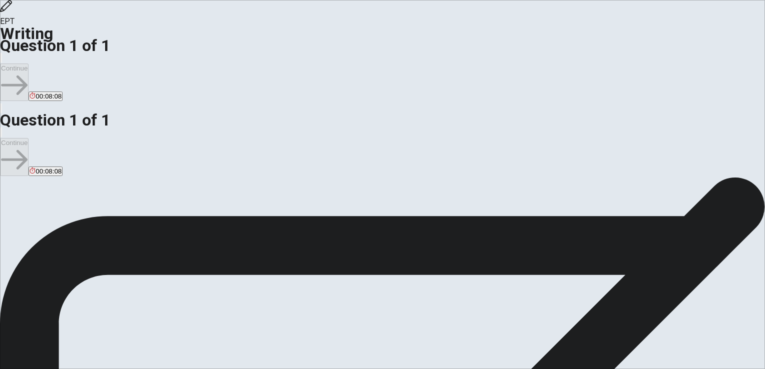
type textarea "Whe"
type textarea "x"
type textarea "When"
type textarea "x"
type textarea "When"
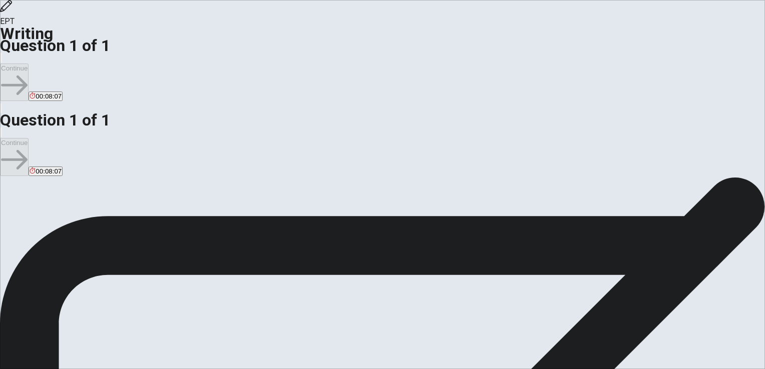
type textarea "x"
type textarea "When I"
type textarea "x"
type textarea "When I"
type textarea "x"
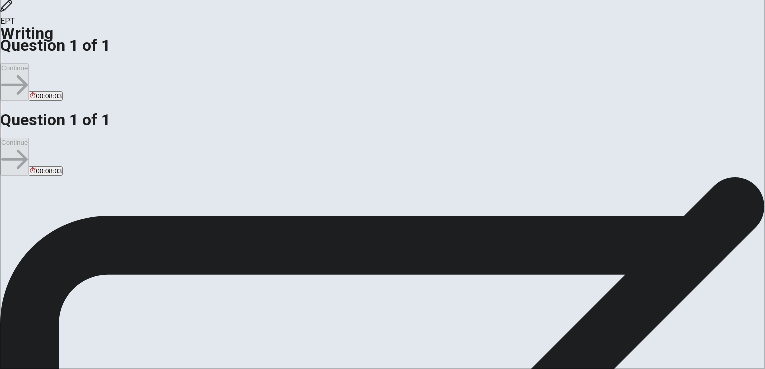
type textarea "When I s"
type textarea "x"
type textarea "When I st"
type textarea "x"
type textarea "When I sta"
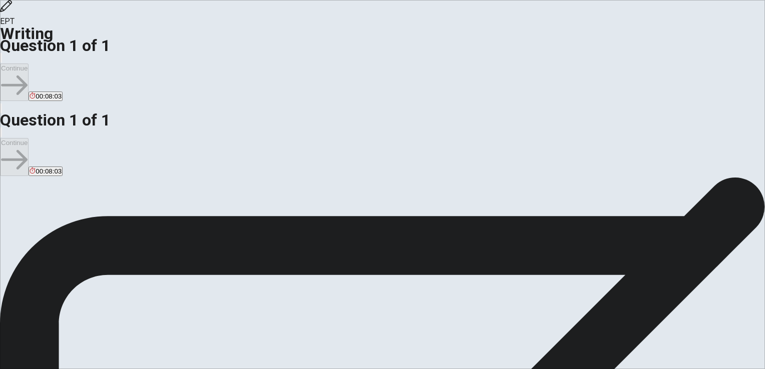
type textarea "x"
type textarea "When I star"
type textarea "x"
type textarea "When I start"
type textarea "x"
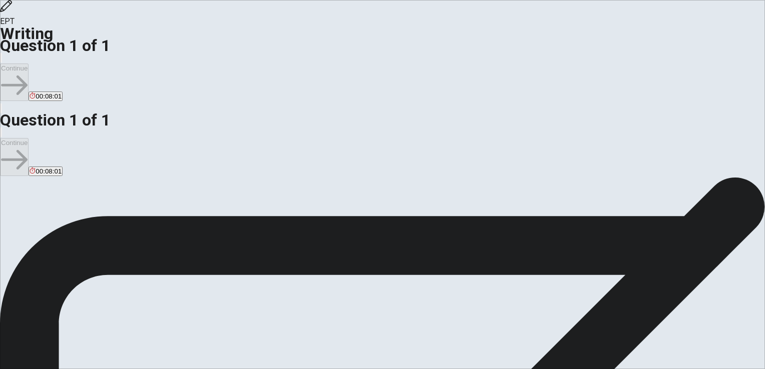
type textarea "When I starte"
type textarea "x"
type textarea "When I started"
type textarea "x"
type textarea "When I started"
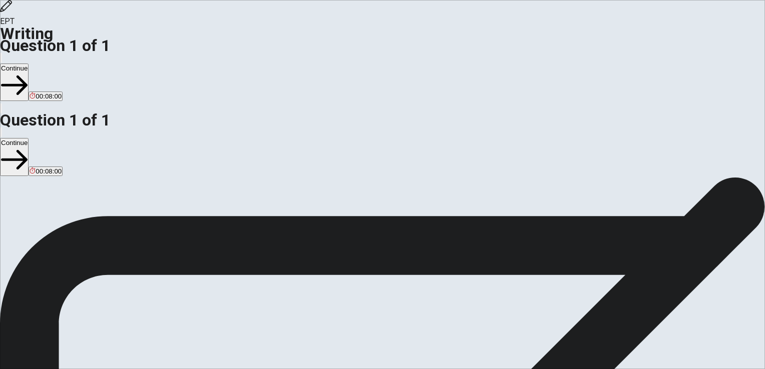
type textarea "x"
type textarea "When I started m"
type textarea "x"
type textarea "When I started my"
type textarea "x"
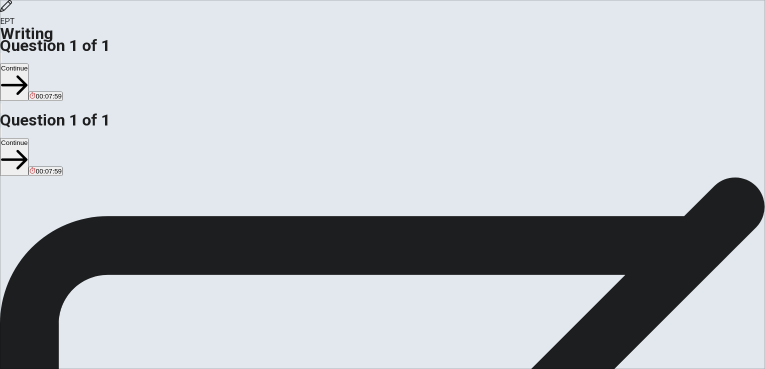
type textarea "When I started myb"
type textarea "x"
type textarea "When I started myb f"
type textarea "x"
type textarea "When I started myb fi"
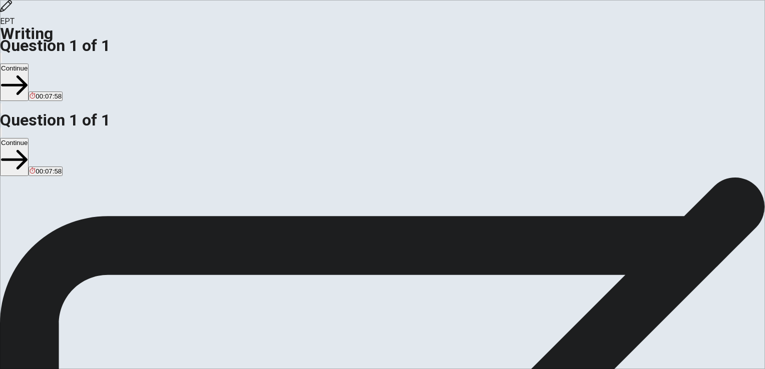
type textarea "x"
type textarea "When I started myb fir"
type textarea "x"
type textarea "When I started myb firs"
type textarea "x"
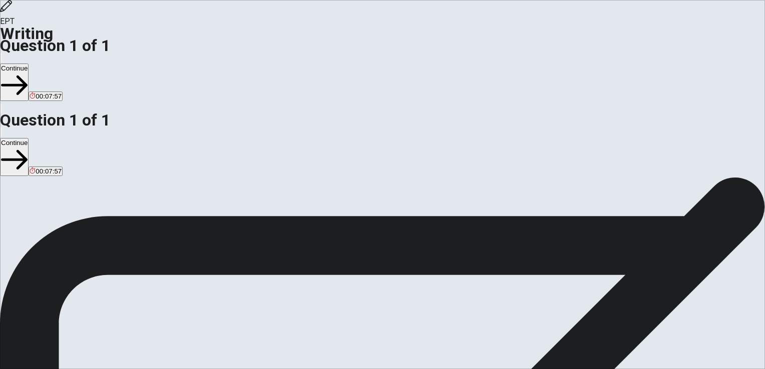
type textarea "When I started myb first"
type textarea "x"
type textarea "When I started myb first"
type textarea "x"
type textarea "When I started myb first j"
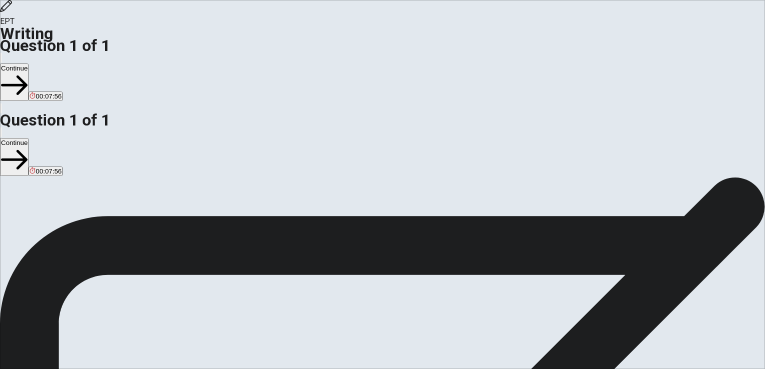
type textarea "x"
type textarea "When I started myb first ji"
type textarea "x"
type textarea "When I started myb first j"
type textarea "x"
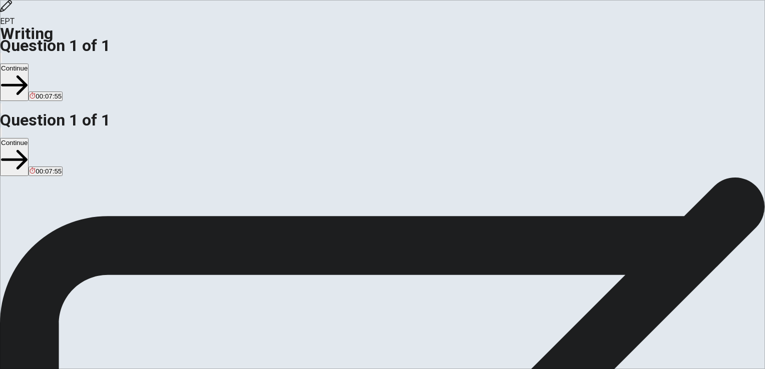
type textarea "When I started myb first jo"
type textarea "x"
type textarea "When I started myb first job"
type textarea "x"
type textarea "When I started myb first job,"
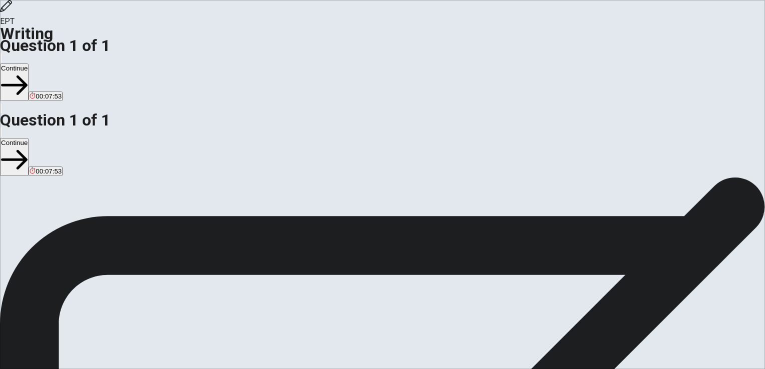
type textarea "x"
type textarea "When I started myb first job,"
type textarea "x"
type textarea "When I started myb first job, a"
type textarea "x"
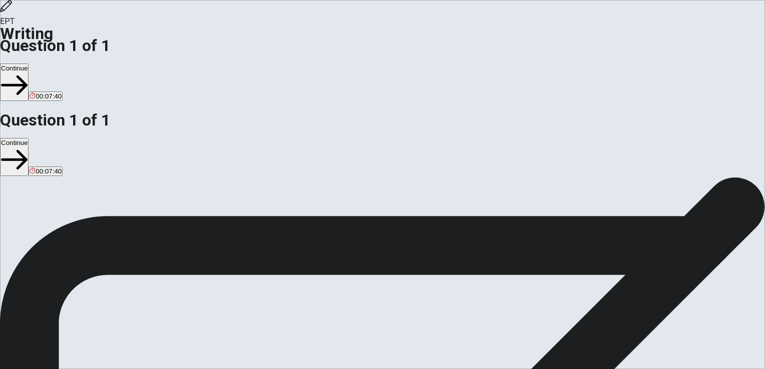
type textarea "When I started myb first job, an"
type textarea "x"
type textarea "When I started myb first job, an"
type textarea "x"
type textarea "When I started myb first job, an a"
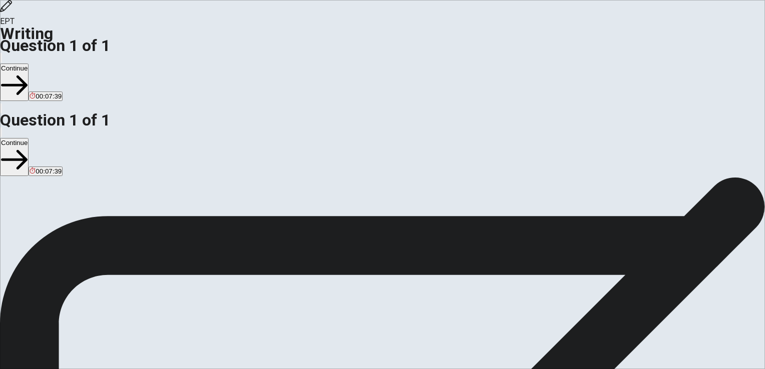
type textarea "x"
type textarea "When I started myb first job, an as"
type textarea "x"
type textarea "When I started myb first job, an ass"
type textarea "x"
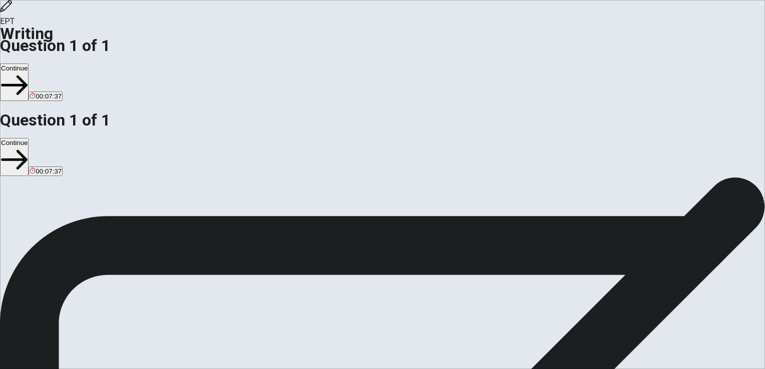
type textarea "When I started myb first job, an assi"
type textarea "x"
type textarea "When I started myb first job, an assis"
type textarea "x"
type textarea "When I started myb first job, an assist"
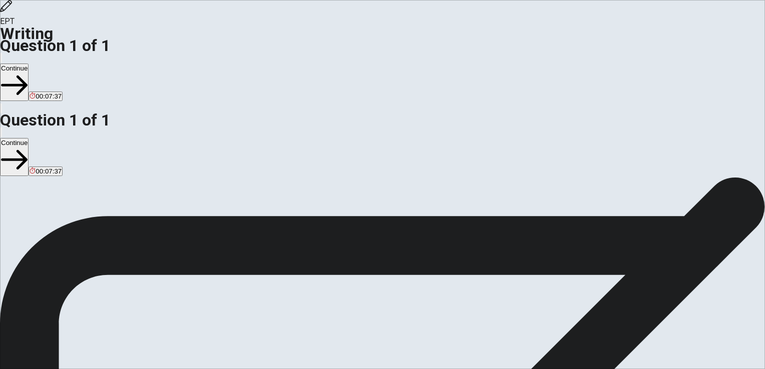
type textarea "x"
type textarea "When I started myb first job, an assista"
type textarea "x"
type textarea "When I started myb first job, an assistan"
type textarea "x"
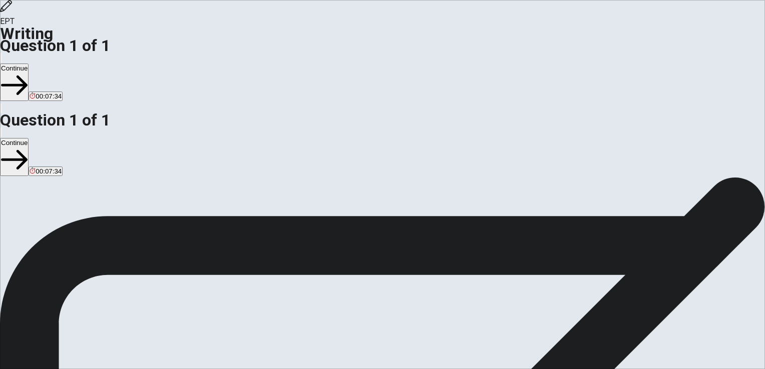
type textarea "When I started myb first job, an assistant"
type textarea "x"
type textarea "When I started myb first job, an assistantn"
type textarea "x"
type textarea "When I started myb first job, an assistantna"
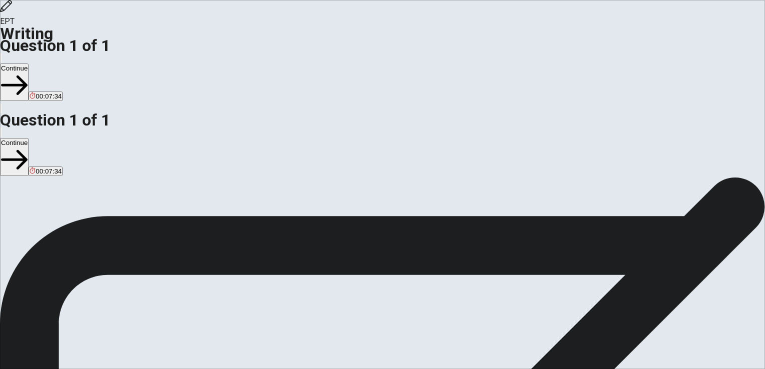
type textarea "x"
type textarea "When I started myb first job, an assistantn"
type textarea "x"
type textarea "When I started myb first job, an assistant"
type textarea "x"
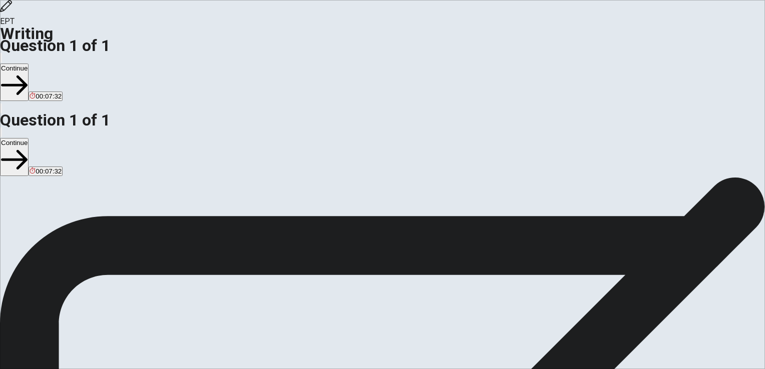
type textarea "When I started myb first job, an assistanta"
type textarea "x"
type textarea "When I started myb first job, an assistantan"
type textarea "x"
type textarea "When I started myb first job, an assistantant"
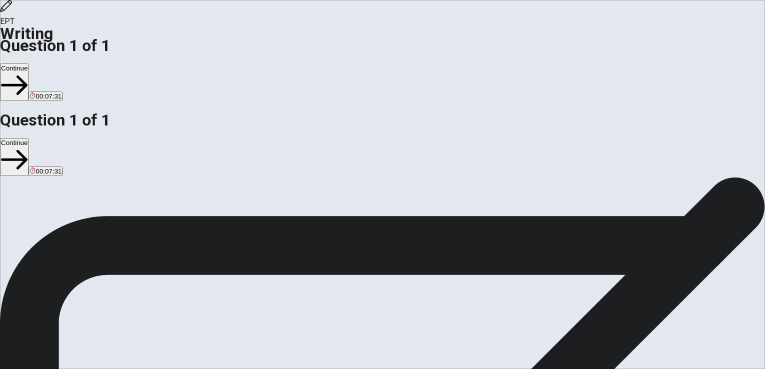
type textarea "x"
type textarea "When I started myb first job, an assistantant"
type textarea "x"
type textarea "When I started myb first job, an assistantant"
type textarea "x"
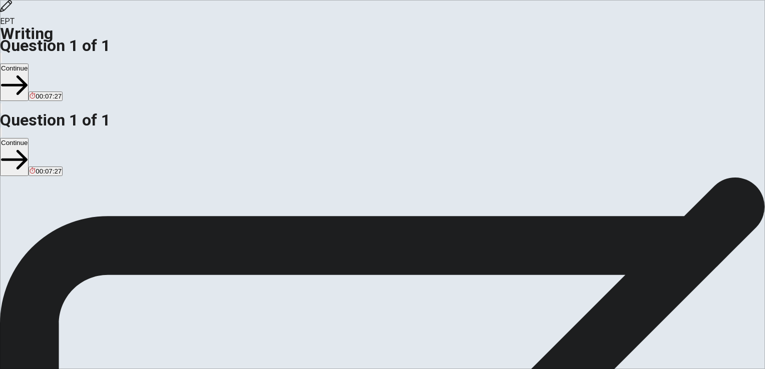
type textarea "When I started myb first job, an assistantan"
type textarea "x"
type textarea "When I started myb first job, an assistanta"
type textarea "x"
type textarea "When I started myb first job, an assistant"
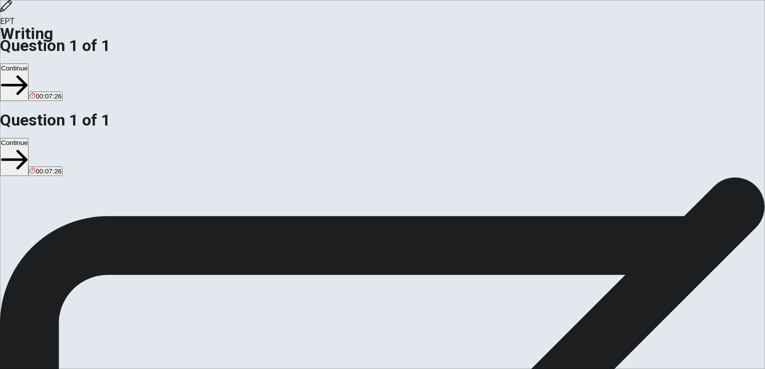
type textarea "x"
type textarea "When I started myb first job, an assistant"
type textarea "x"
type textarea "When I started myb first job, an assistant o"
type textarea "x"
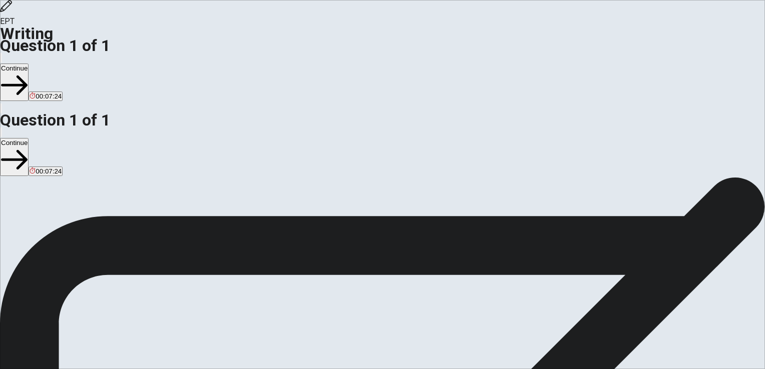
type textarea "When I started myb first job, an assistant of"
type textarea "x"
type textarea "When I started myb first job, an assistant of"
type textarea "x"
type textarea "When I started myb first job, an assistant of"
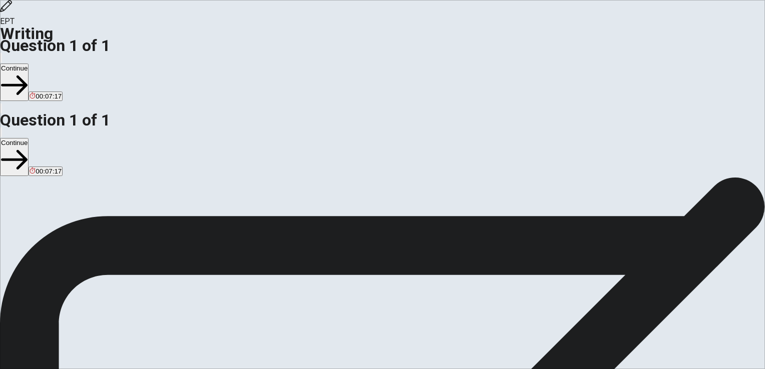
type textarea "x"
type textarea "When I started myb first job, an assistant o"
type textarea "x"
type textarea "When I started myb first job, an assistant"
type textarea "x"
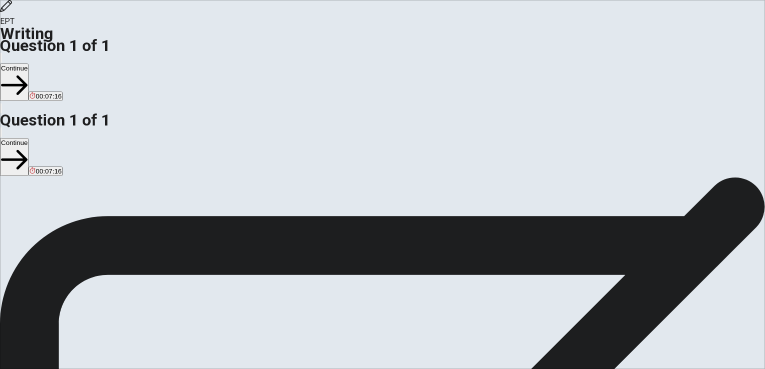
type textarea "When I started myb first job, an assistant I"
type textarea "x"
type textarea "When I started myb first job, an assistant In"
type textarea "x"
type textarea "When I started myb first job, an assistant I"
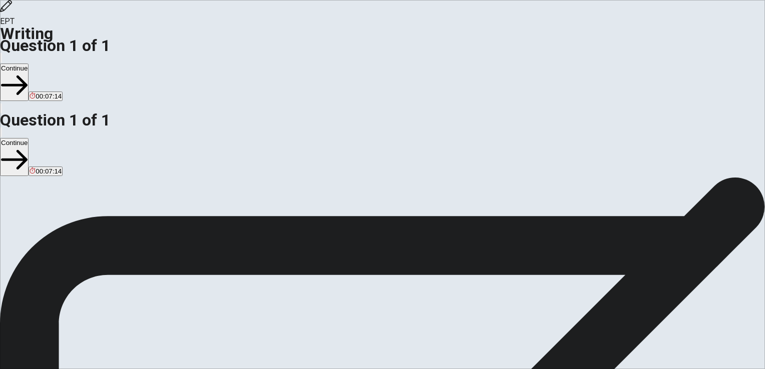
type textarea "x"
type textarea "When I started myb first job, an assistant"
type textarea "x"
type textarea "When I started myb first job, an assistant i"
type textarea "x"
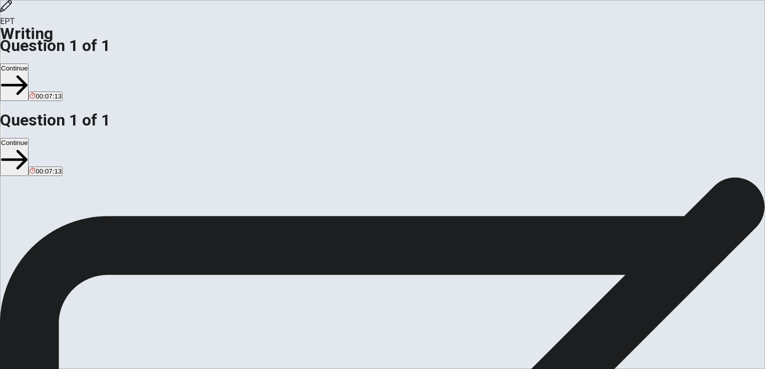
type textarea "When I started myb first job, an assistant in"
type textarea "x"
type textarea "When I started myb first job, an assistant in"
type textarea "x"
type textarea "When I started myb first job, an assistant in a"
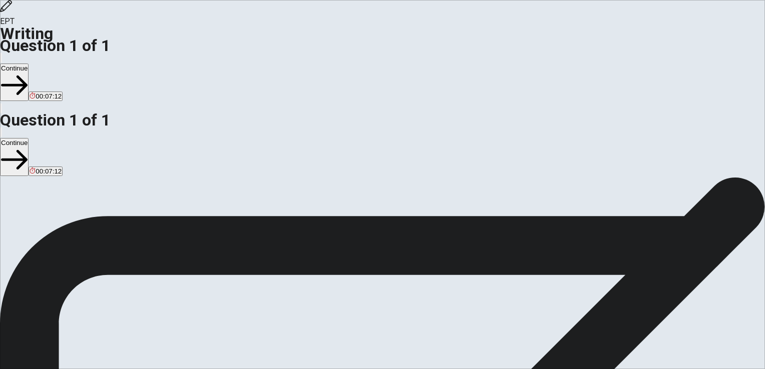
type textarea "x"
type textarea "When I started myb first job, an assistant in a"
type textarea "x"
type textarea "When I started myb first job, an assistant in a M"
type textarea "x"
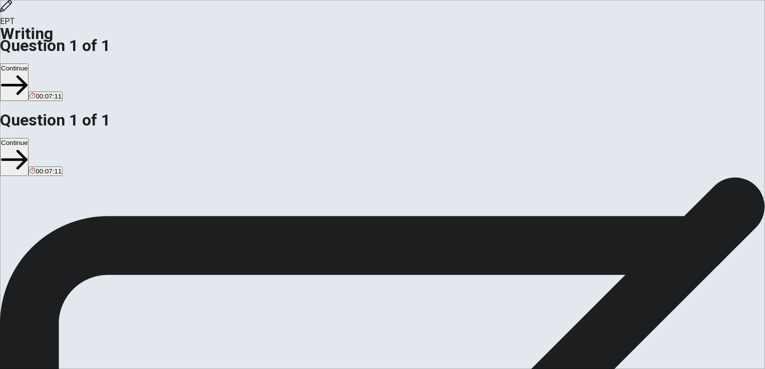
type textarea "When I started myb first job, an assistant in a Mo"
type textarea "x"
type textarea "When I started myb first job, an assistant in a Mon"
type textarea "x"
type textarea "When I started myb first job, an assistant in a [GEOGRAPHIC_DATA]"
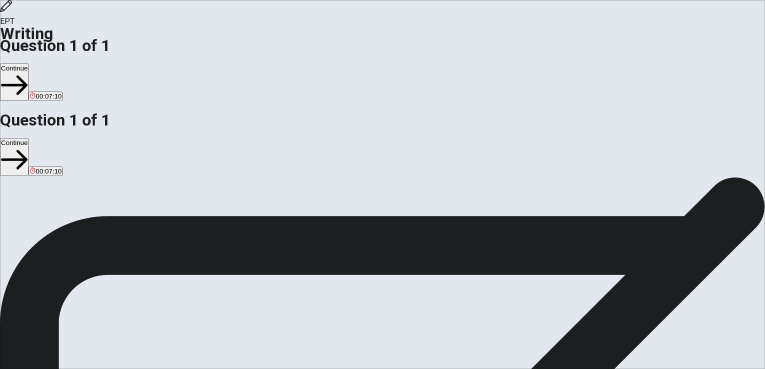
type textarea "x"
type textarea "When I started myb first job, an assistant in a [GEOGRAPHIC_DATA]"
type textarea "x"
type textarea "When I started myb first job, an assistant in a [PERSON_NAME]"
type textarea "x"
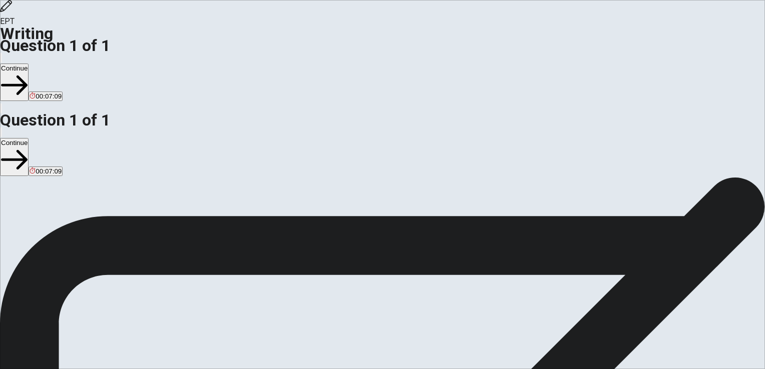
type textarea "When I started myb first job, an assistant in a Montess"
type textarea "x"
type textarea "When I started myb first job, an assistant in a Montesso"
type textarea "x"
type textarea "When I started myb first job, an assistant in a Montessor"
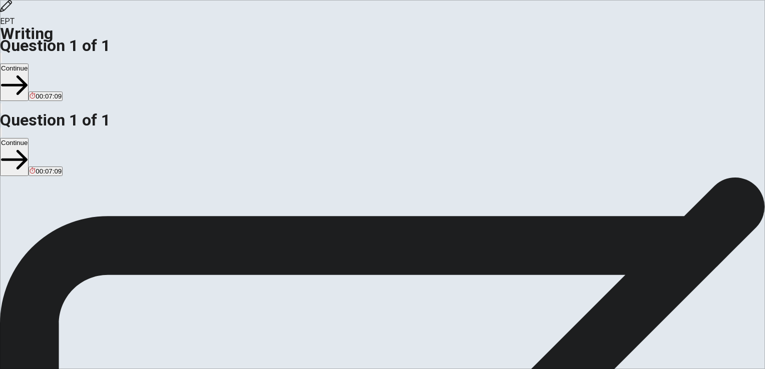
type textarea "x"
type textarea "When I started myb first job, an assistant in a Montessori"
type textarea "x"
type textarea "When I started myb first job, an assistant in a Montessori"
type textarea "x"
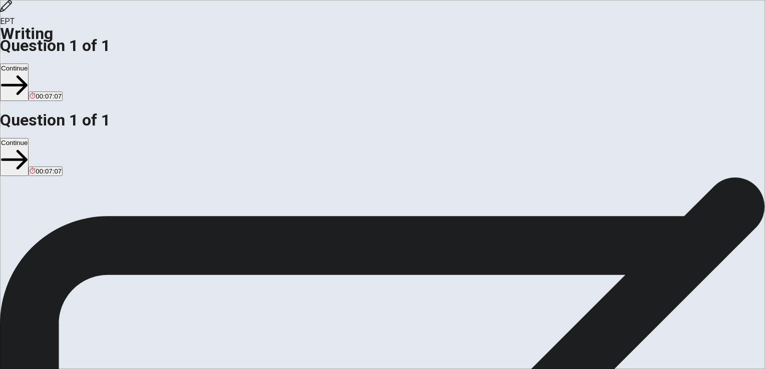
type textarea "When I started myb first job, an assistant in a Montessori c"
type textarea "x"
type textarea "When I started myb first job, an assistant in a Montessori cl"
type textarea "x"
type textarea "When I started myb first job, an assistant in a Montessori cla"
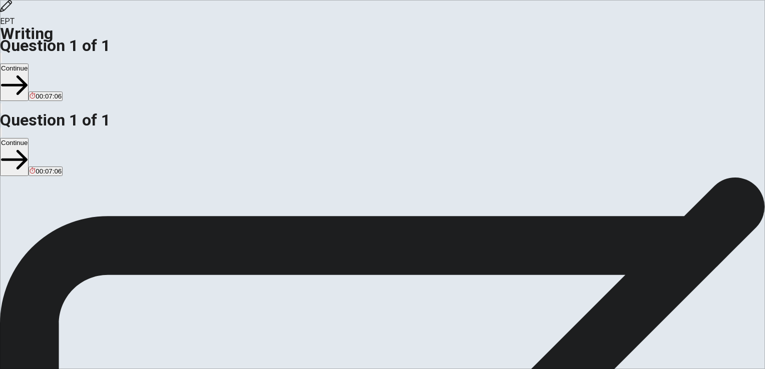
type textarea "x"
type textarea "When I started myb first job, an assistant in a Montessori clas"
type textarea "x"
type textarea "When I started myb first job, an assistant in a Montessori class"
type textarea "x"
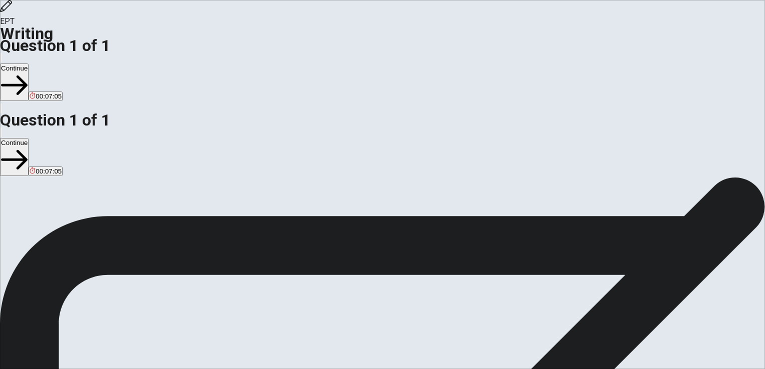
type textarea "When I started myb first job, an assistant in a Montessori classr"
type textarea "x"
type textarea "When I started myb first job, an assistant in a Montessori classro"
type textarea "x"
type textarea "When I started myb first job, an assistant in a Montessori classroo"
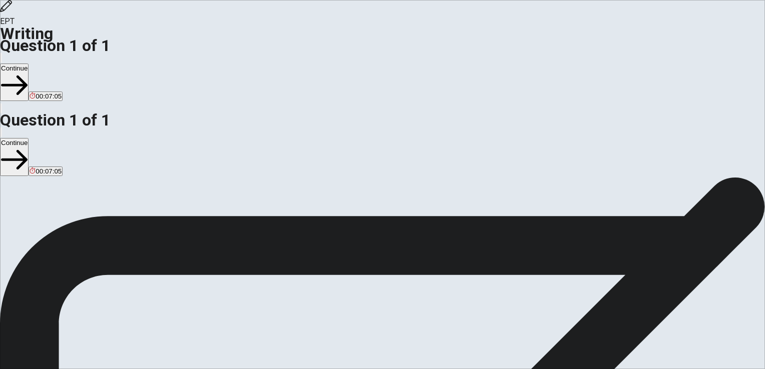
type textarea "x"
type textarea "When I started myb first job, an assistant in a Montessori classroom"
type textarea "x"
type textarea "When I started myb first job, an assistant in a Montessori classroom,"
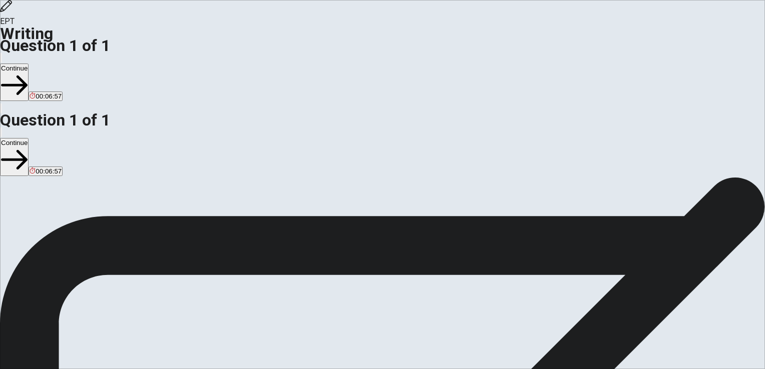
type textarea "x"
type textarea "When I started my first job, an assistant in a Montessori classroom,"
type textarea "x"
type textarea "When I started my first job, an assistant in a Montessori classroom,"
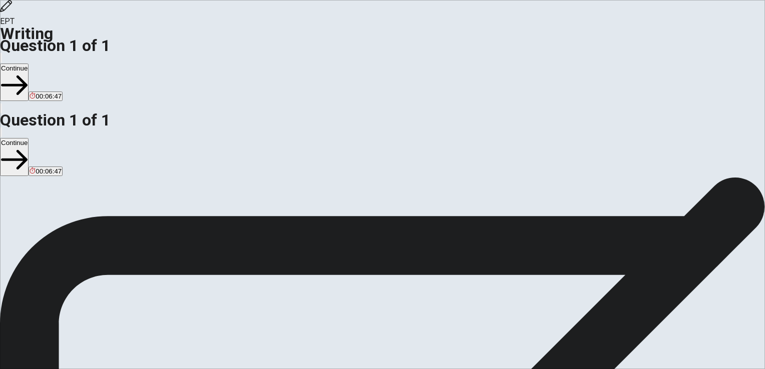
type textarea "x"
type textarea "When I started my first job, an assistant in a Montessori classroom, t"
type textarea "x"
type textarea "When I started my first job, an assistant in a Montessori classroom, th"
type textarea "x"
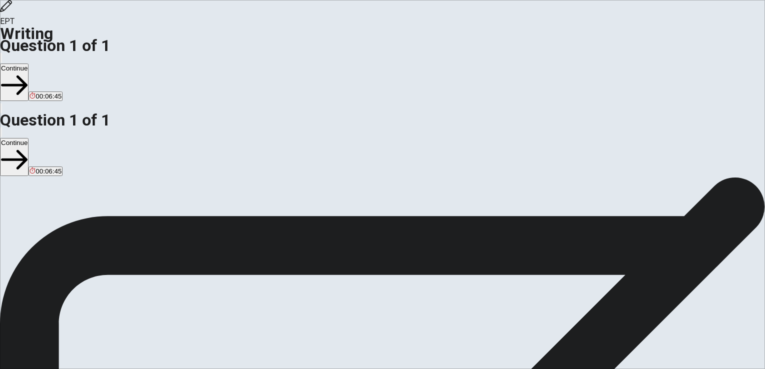
type textarea "When I started my first job, an assistant in a Montessori classroom, the"
type textarea "x"
type textarea "When I started my first job, an assistant in a Montessori classroom, ther"
type textarea "x"
type textarea "When I started my first job, an assistant in a Montessori classroom, there"
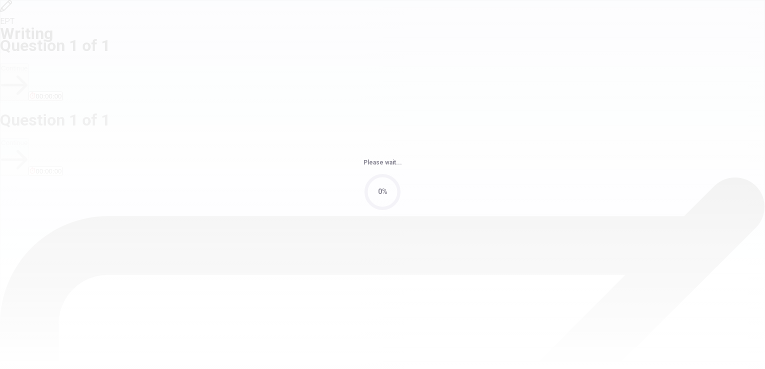
scroll to position [0, 0]
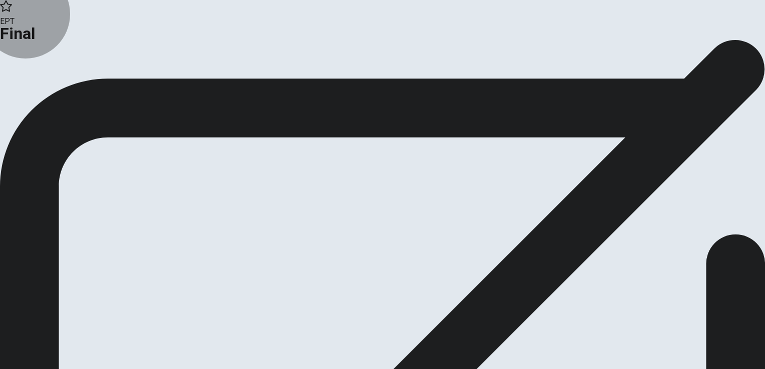
click at [41, 89] on button "Continue" at bounding box center [20, 83] width 41 height 14
